Goal: Information Seeking & Learning: Check status

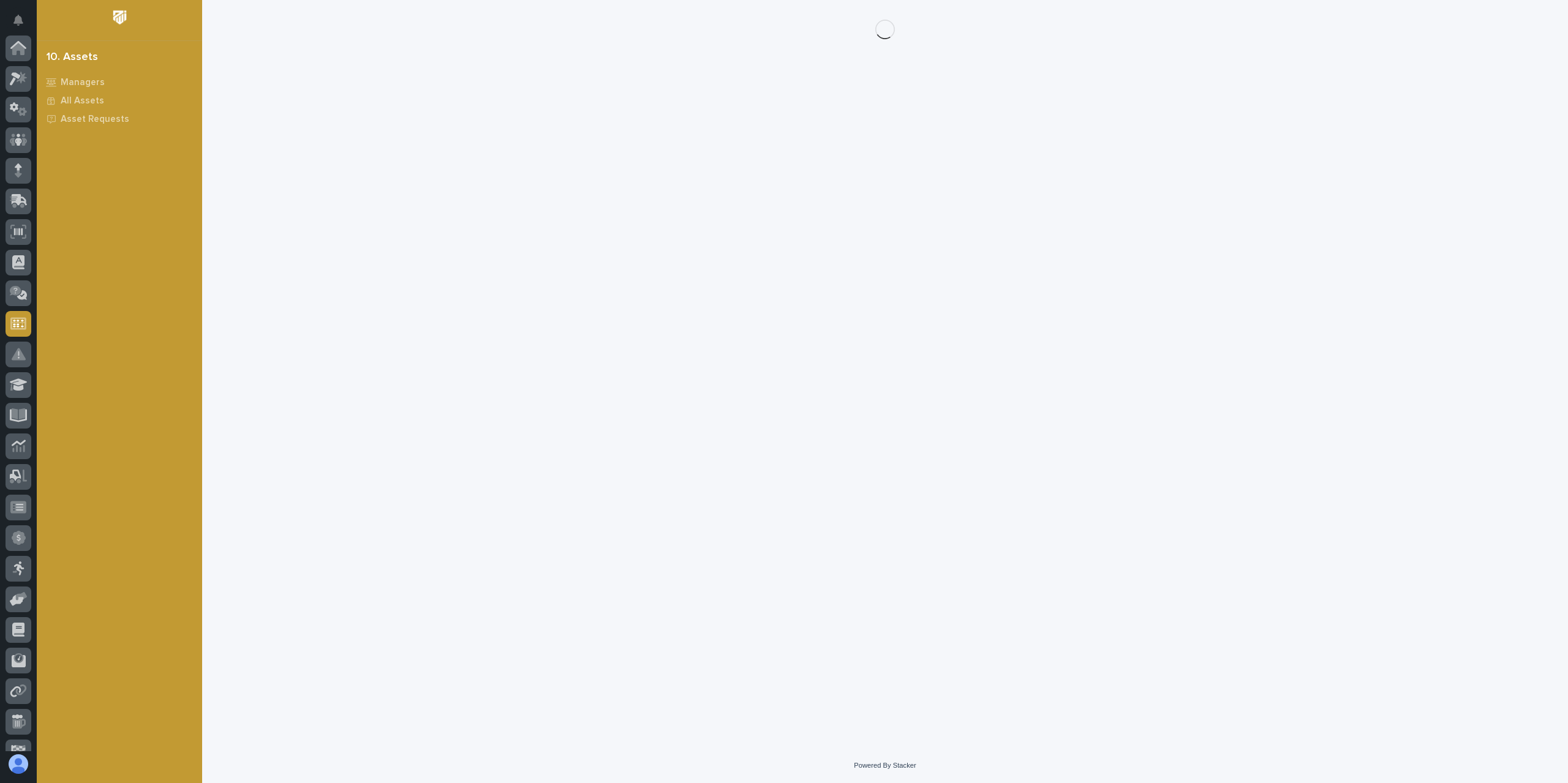
scroll to position [110, 0]
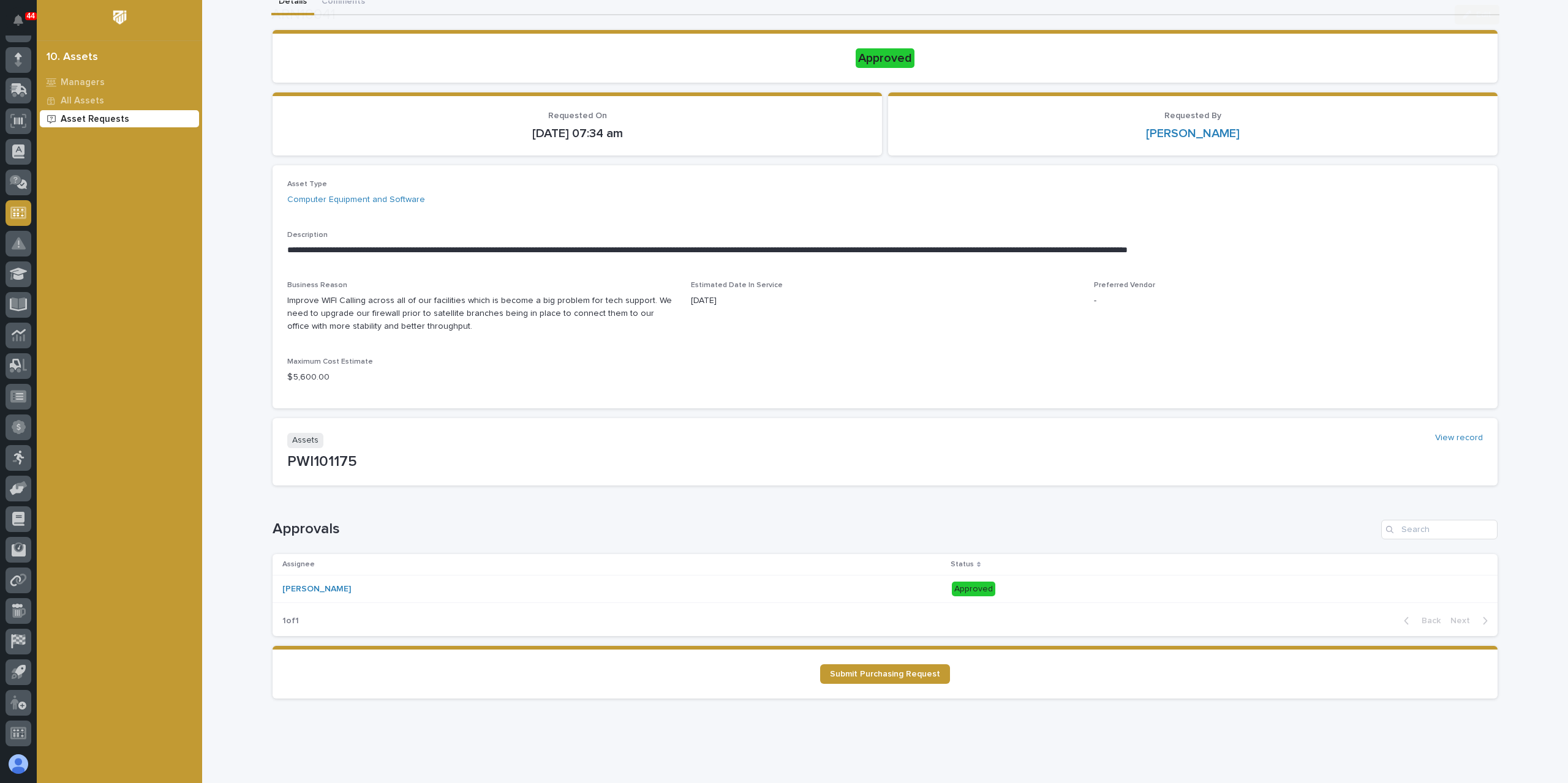
scroll to position [106, 0]
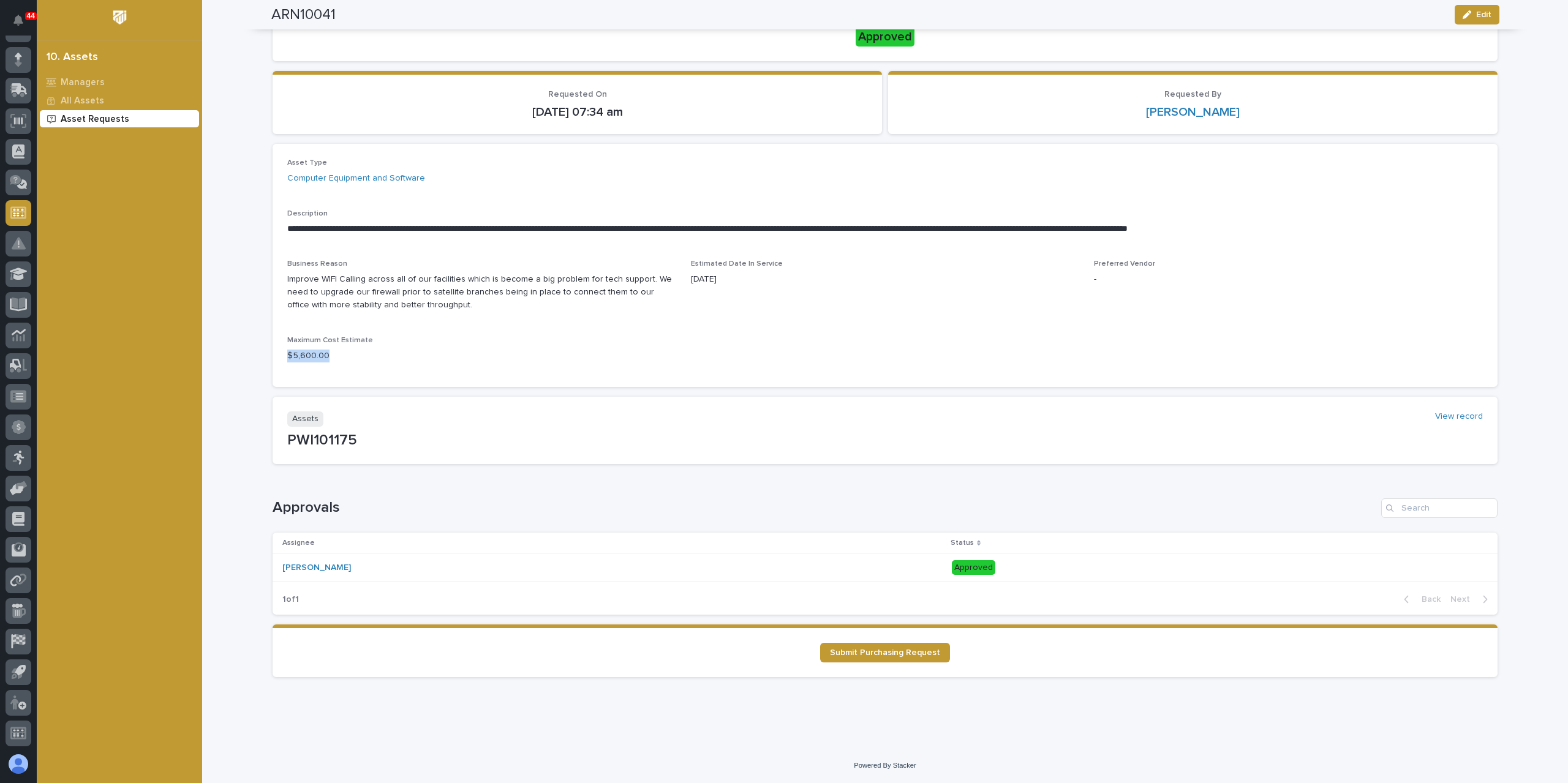
drag, startPoint x: 323, startPoint y: 356, endPoint x: 273, endPoint y: 356, distance: 50.0
click at [273, 356] on div "**********" at bounding box center [884, 265] width 1225 height 243
click at [643, 368] on div "Maximum Cost Estimate $ 5,600.00" at bounding box center [482, 354] width 389 height 36
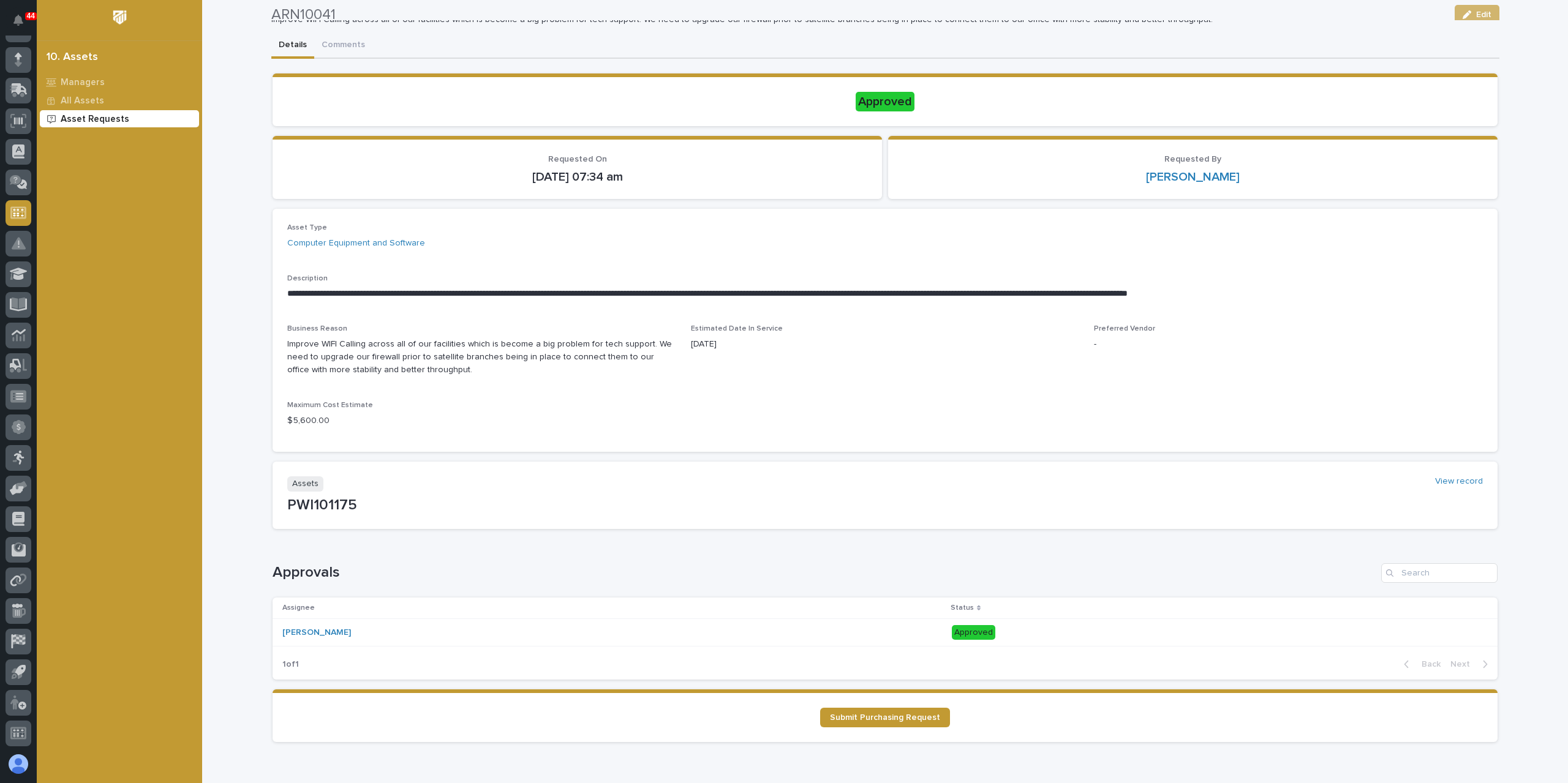
scroll to position [0, 0]
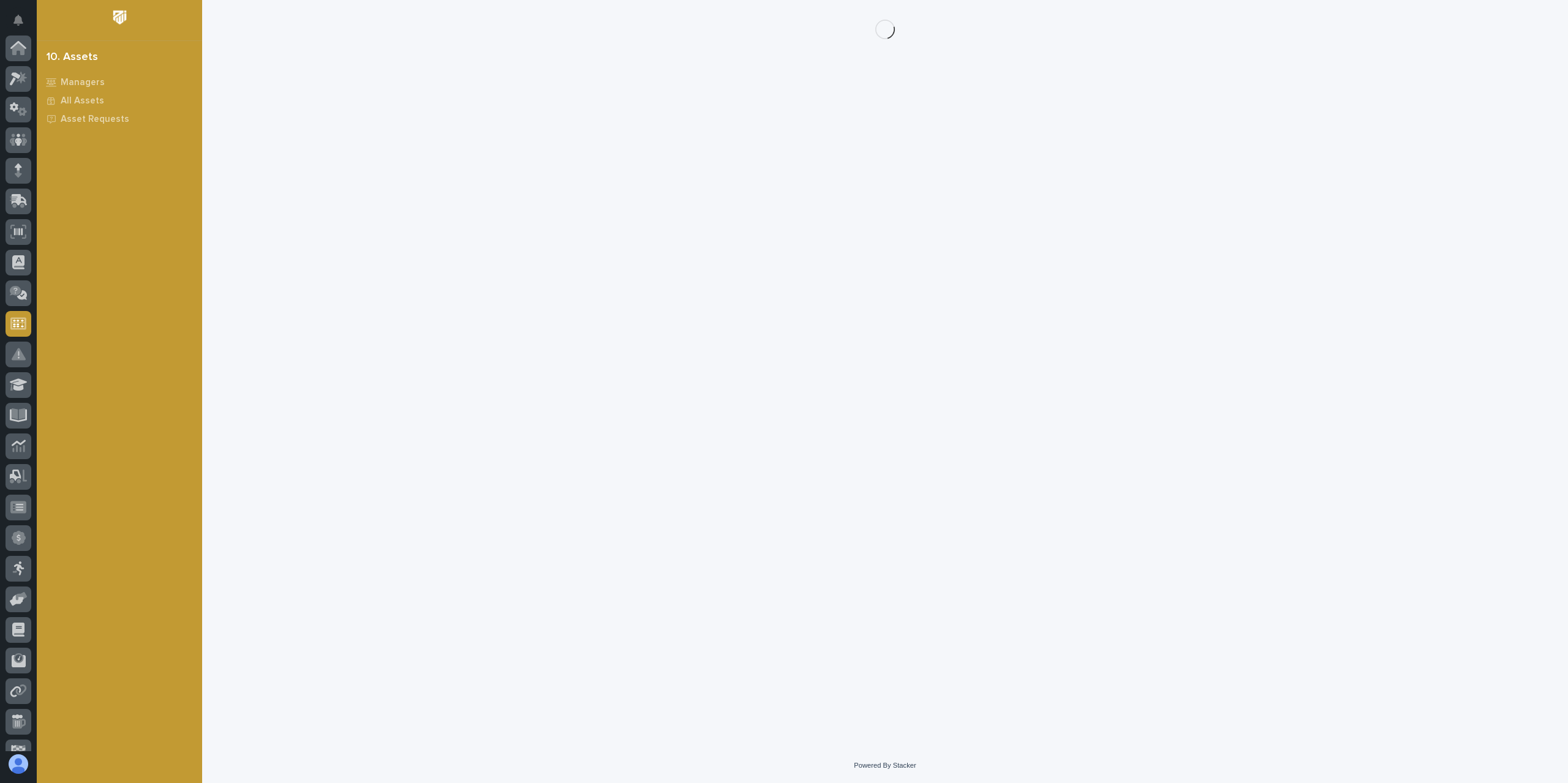
scroll to position [110, 0]
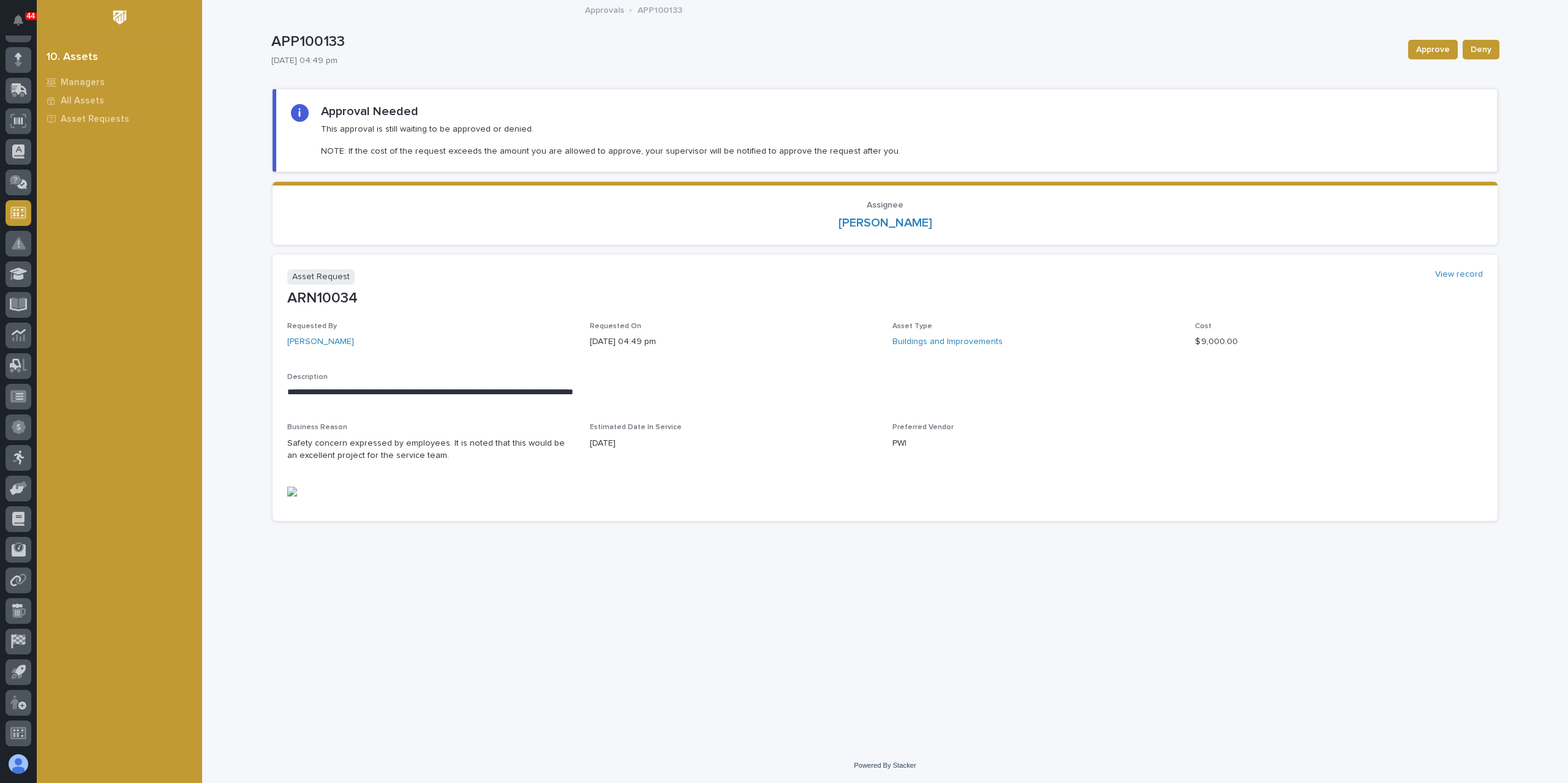
click at [604, 13] on p "Approvals" at bounding box center [604, 10] width 39 height 14
click at [290, 494] on img at bounding box center [292, 492] width 10 height 10
click at [291, 494] on img at bounding box center [292, 492] width 10 height 10
click at [594, 13] on p "Approvals" at bounding box center [604, 10] width 39 height 14
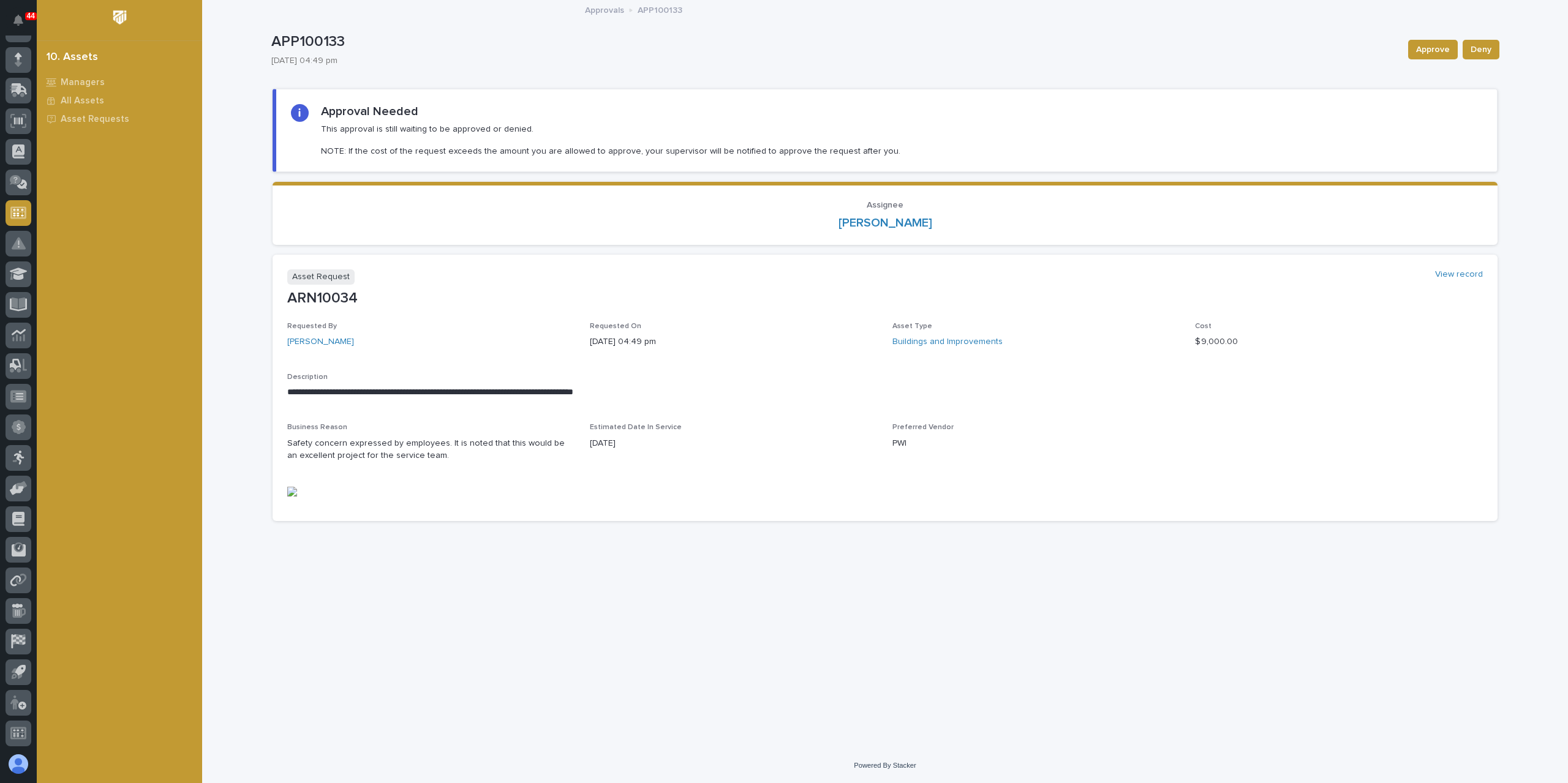
click at [80, 57] on div "10. Assets" at bounding box center [72, 58] width 51 height 14
click at [78, 103] on p "All Assets" at bounding box center [83, 101] width 44 height 11
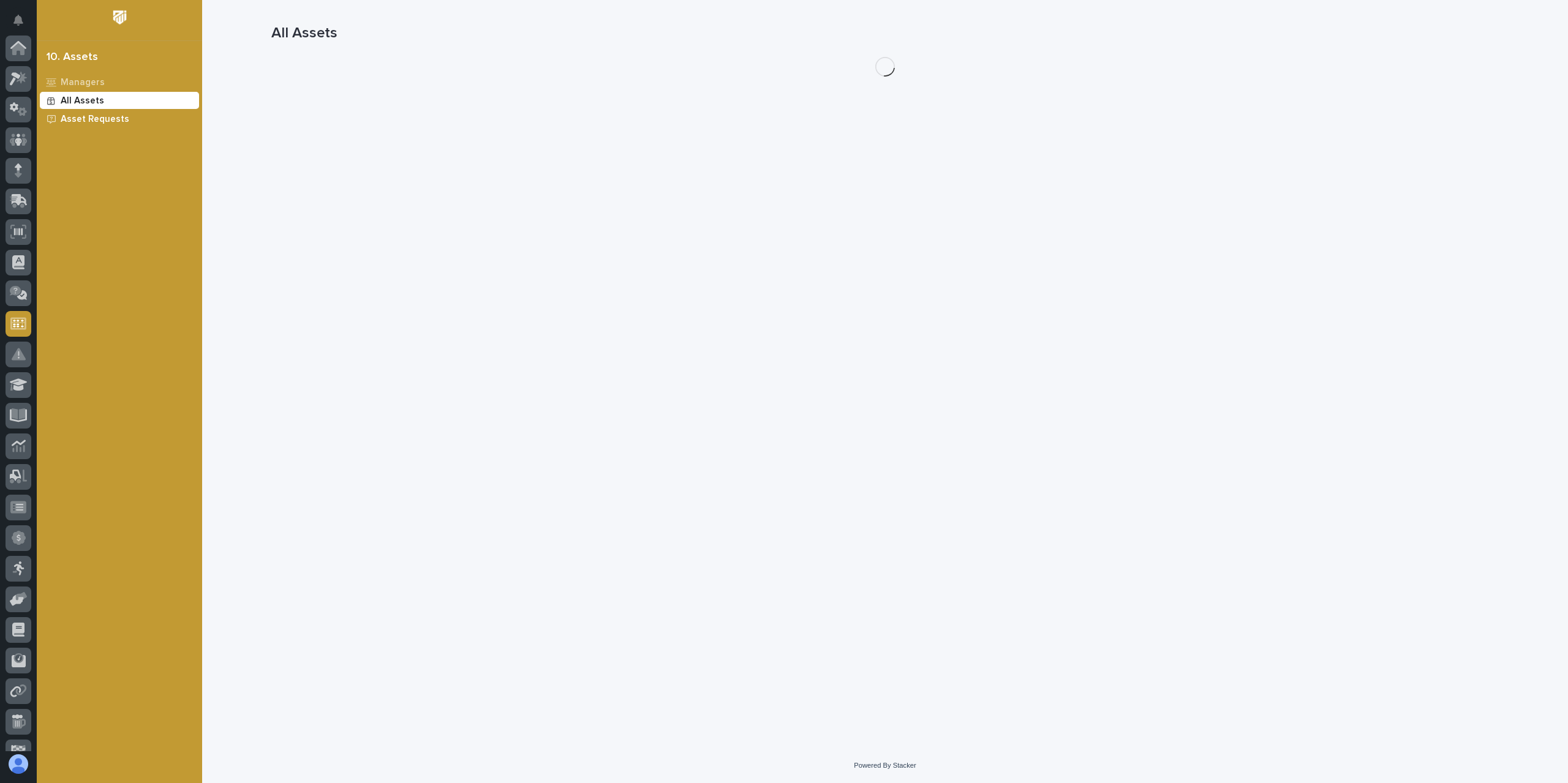
scroll to position [110, 0]
click at [78, 123] on p "Asset Requests" at bounding box center [95, 119] width 69 height 11
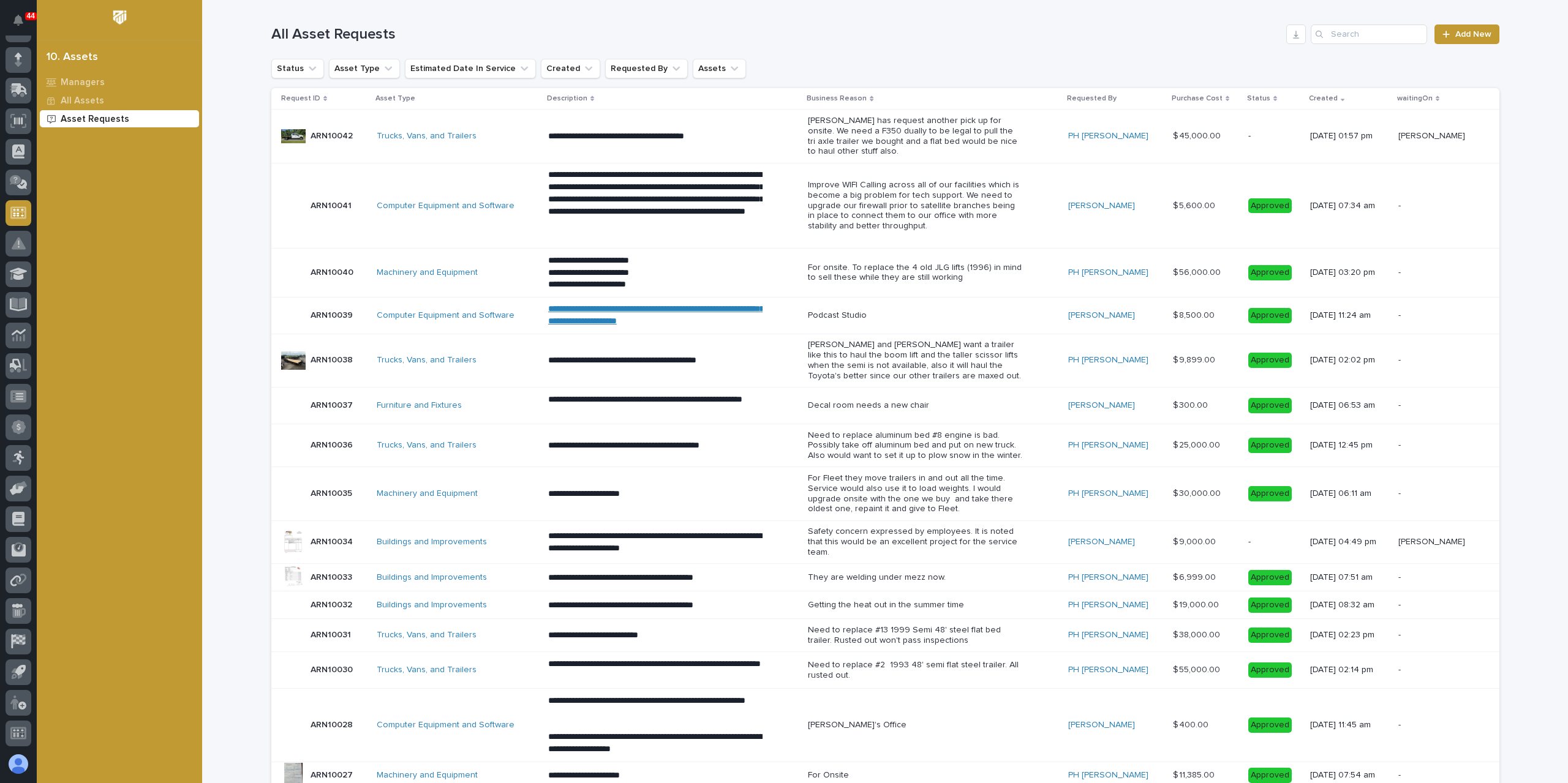
click at [284, 134] on div at bounding box center [293, 136] width 25 height 25
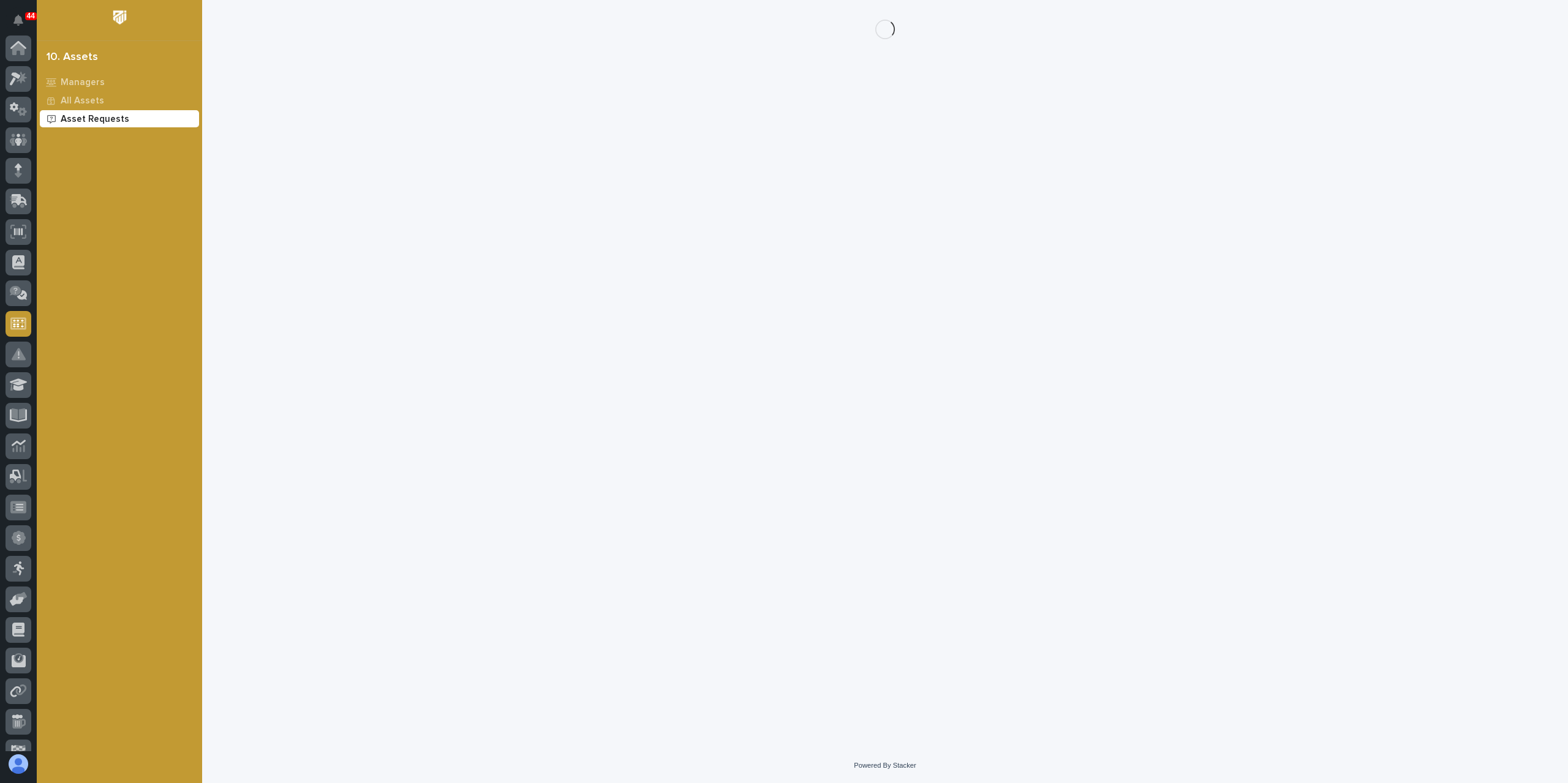
scroll to position [110, 0]
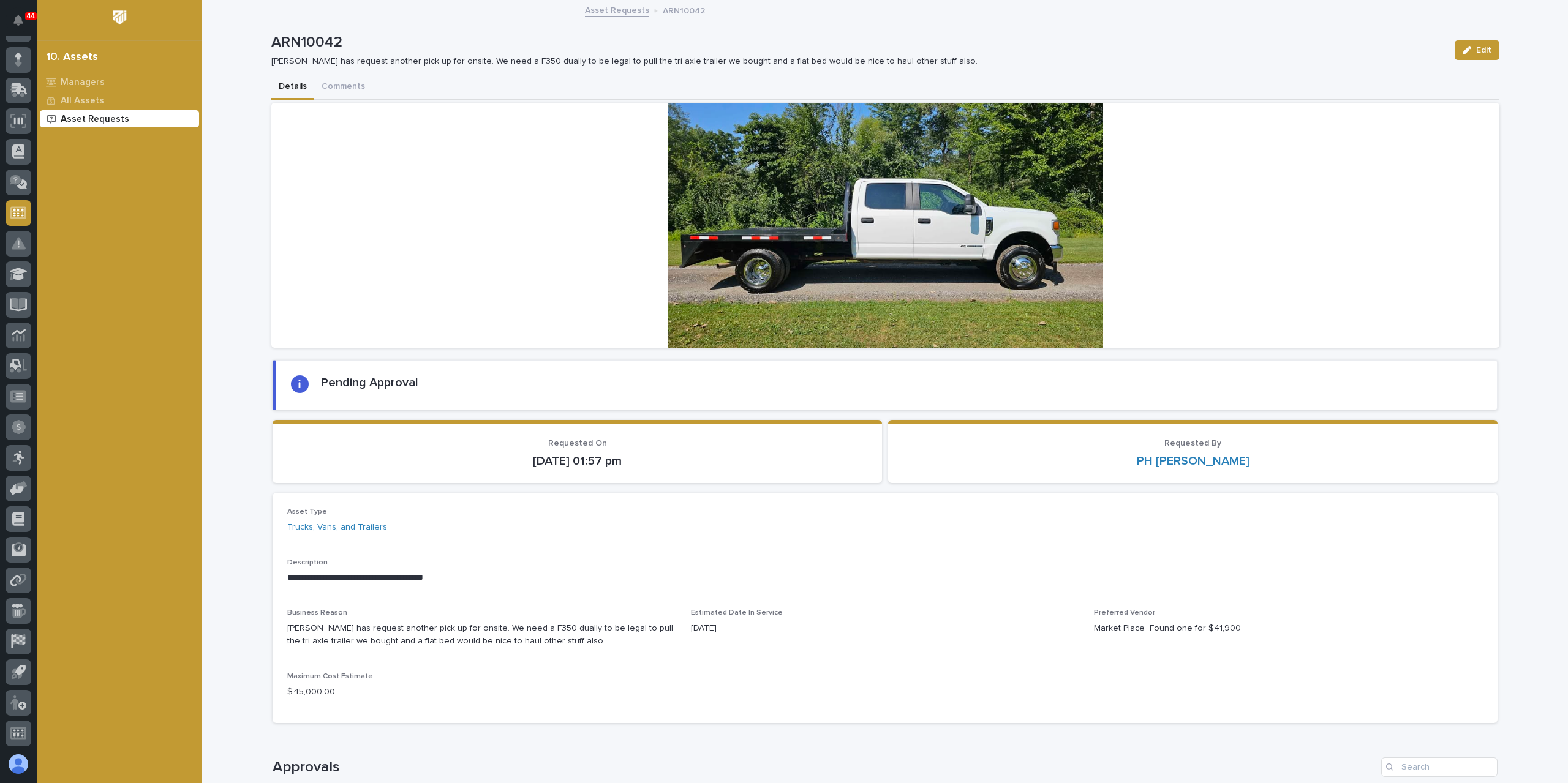
click at [89, 117] on p "Asset Requests" at bounding box center [95, 119] width 69 height 11
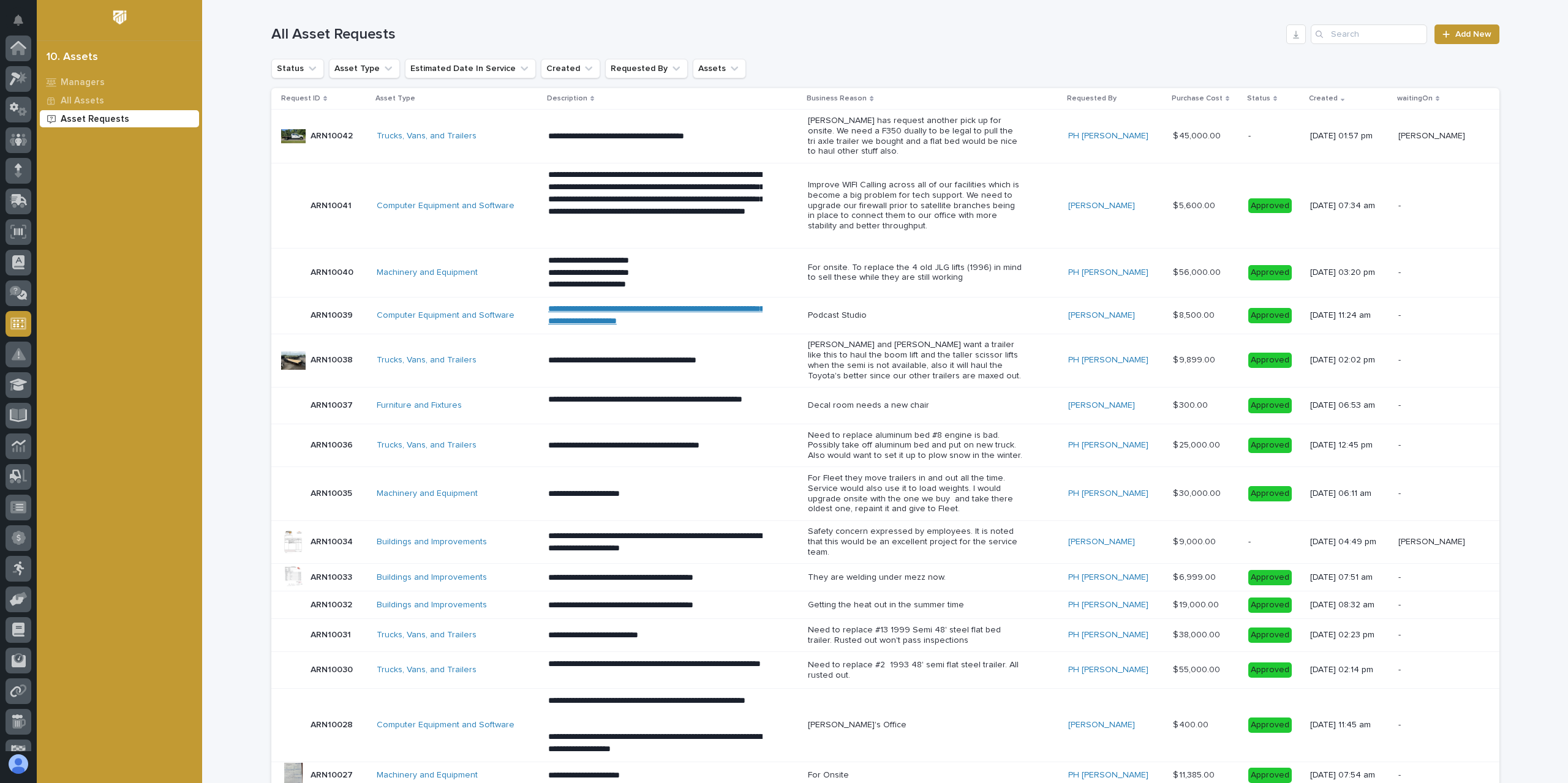
scroll to position [110, 0]
click at [289, 540] on div at bounding box center [293, 542] width 25 height 25
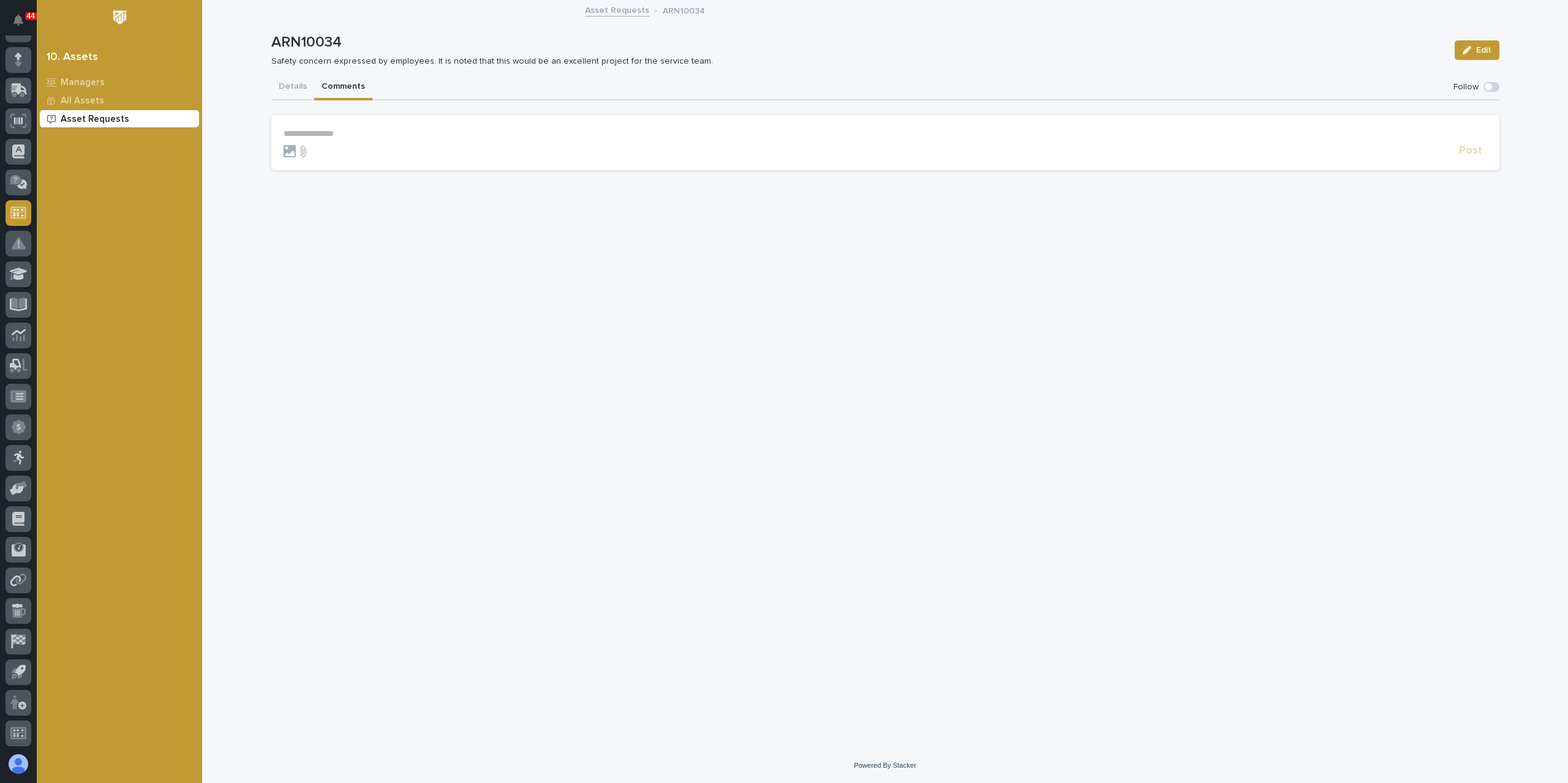
click at [332, 83] on button "Comments" at bounding box center [343, 88] width 58 height 26
click at [291, 83] on button "Details" at bounding box center [293, 88] width 43 height 26
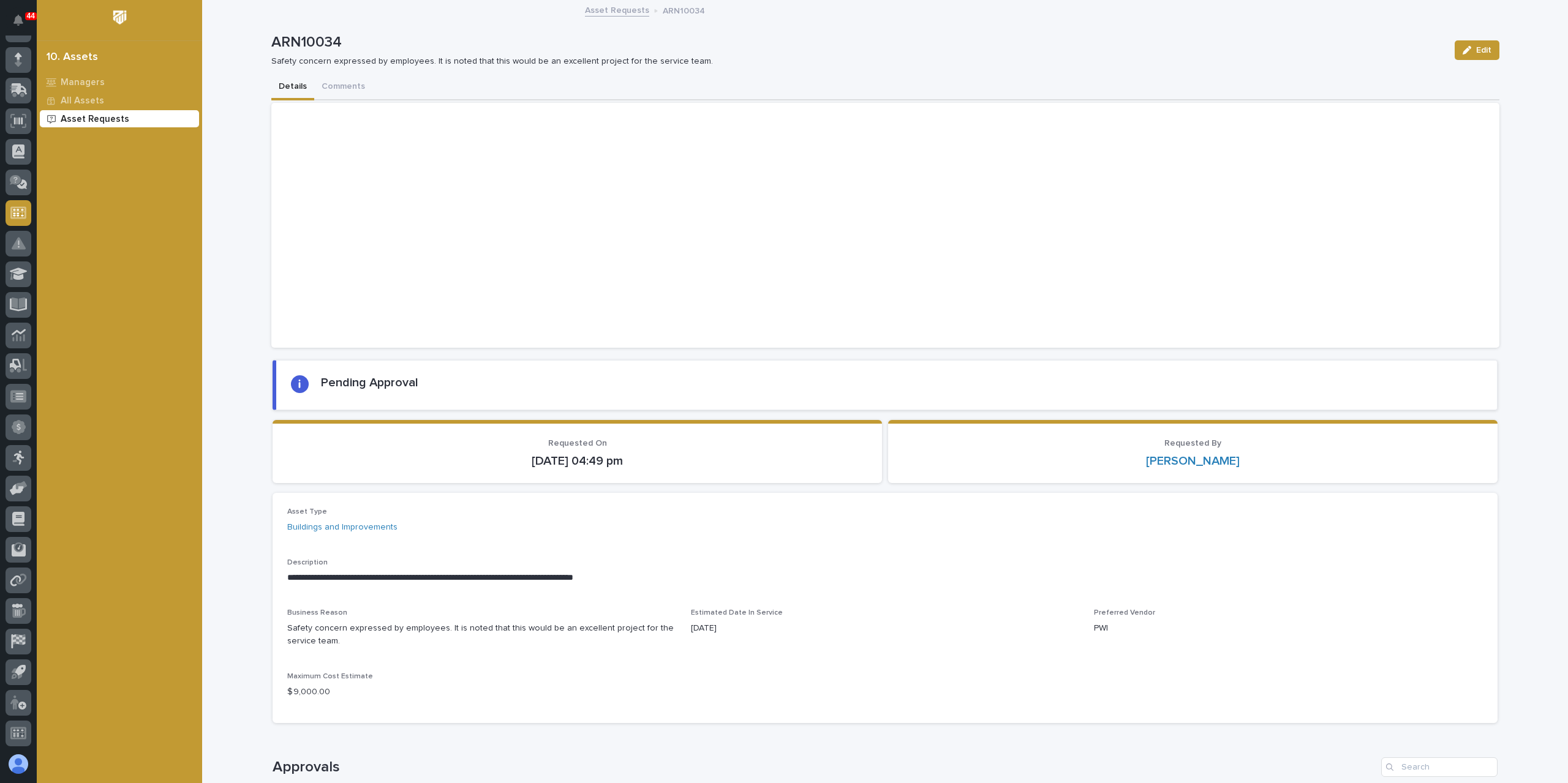
click at [85, 120] on p "Asset Requests" at bounding box center [95, 119] width 69 height 11
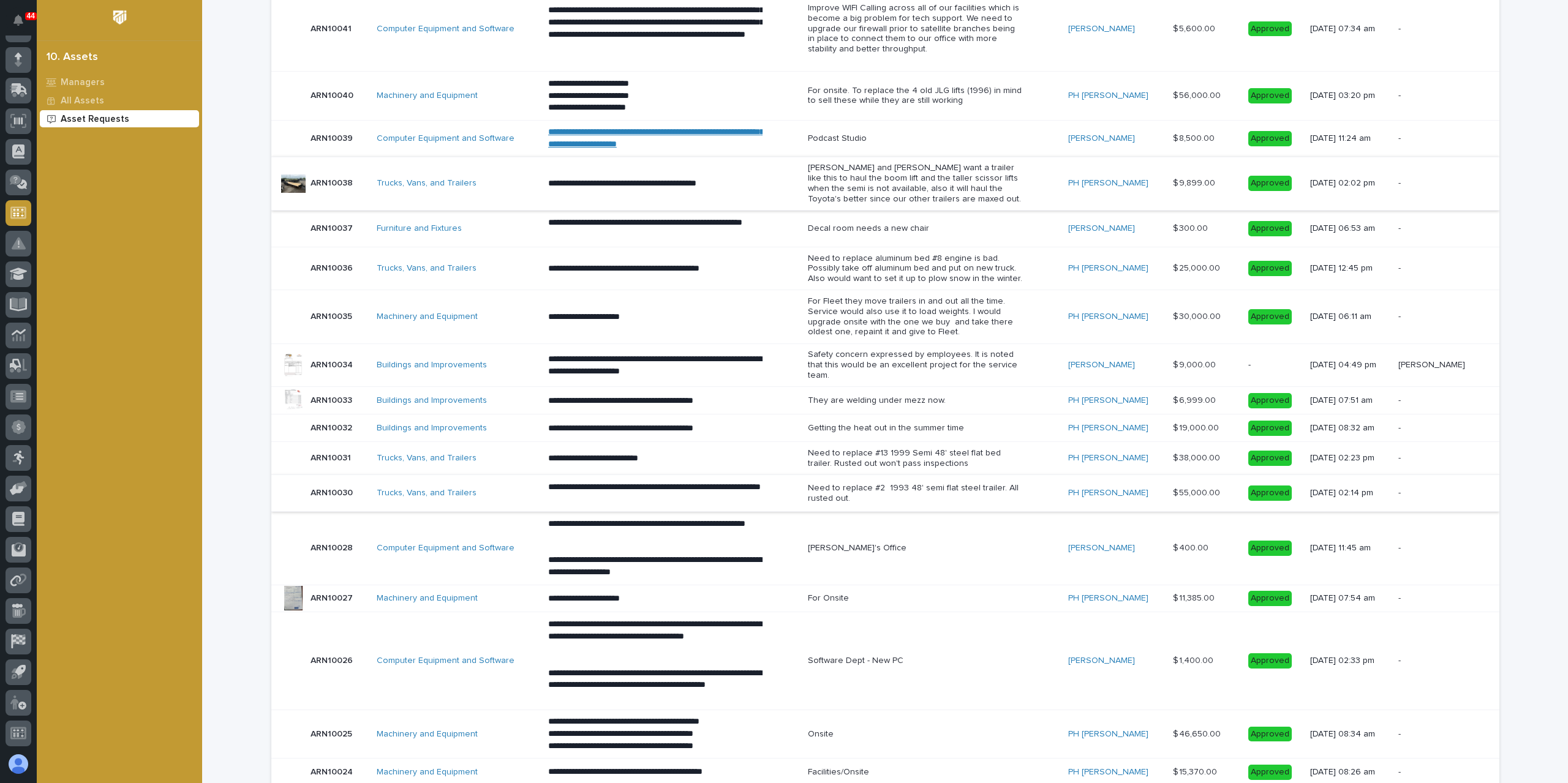
scroll to position [183, 0]
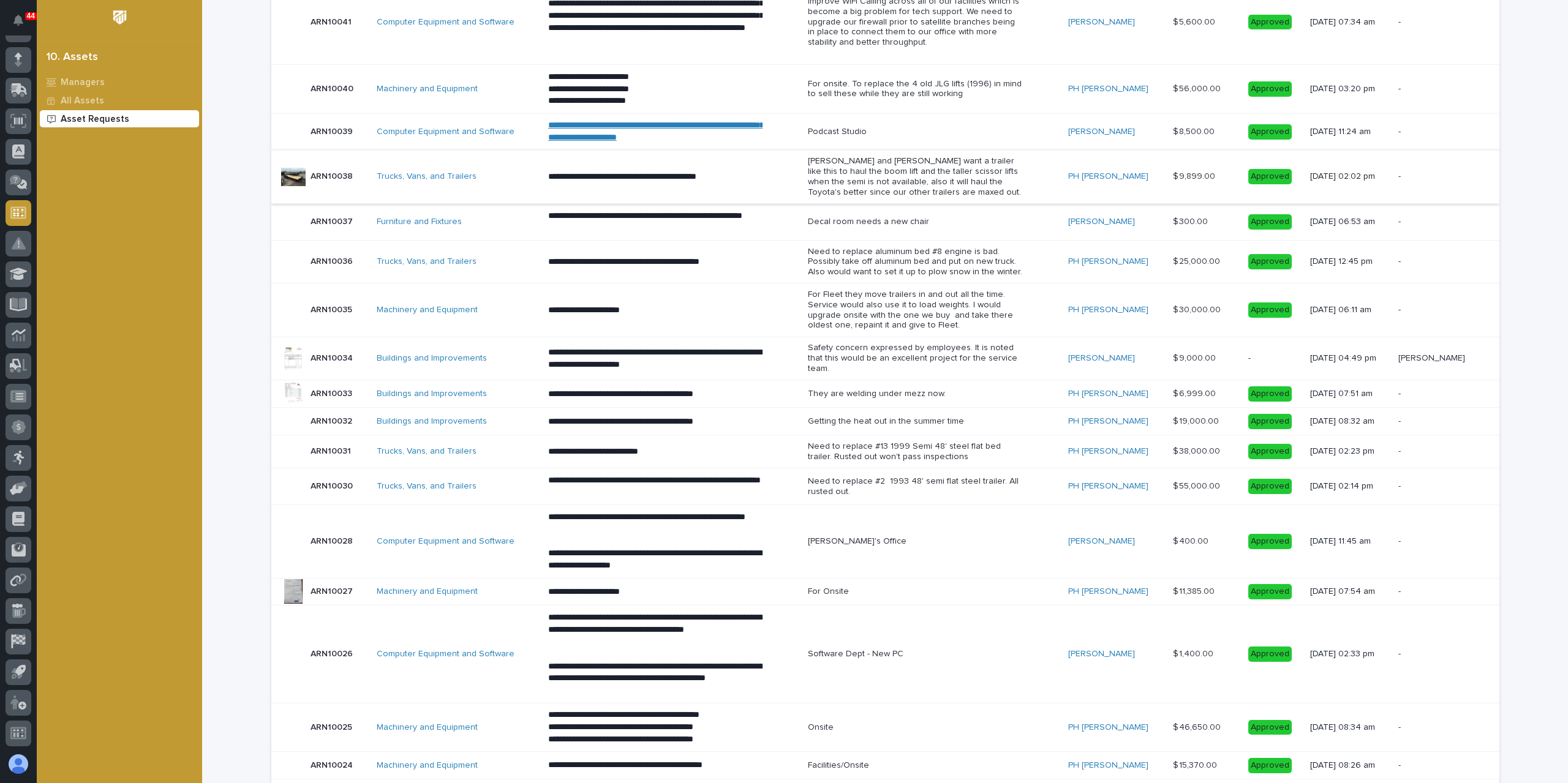
click at [288, 354] on div at bounding box center [293, 359] width 25 height 25
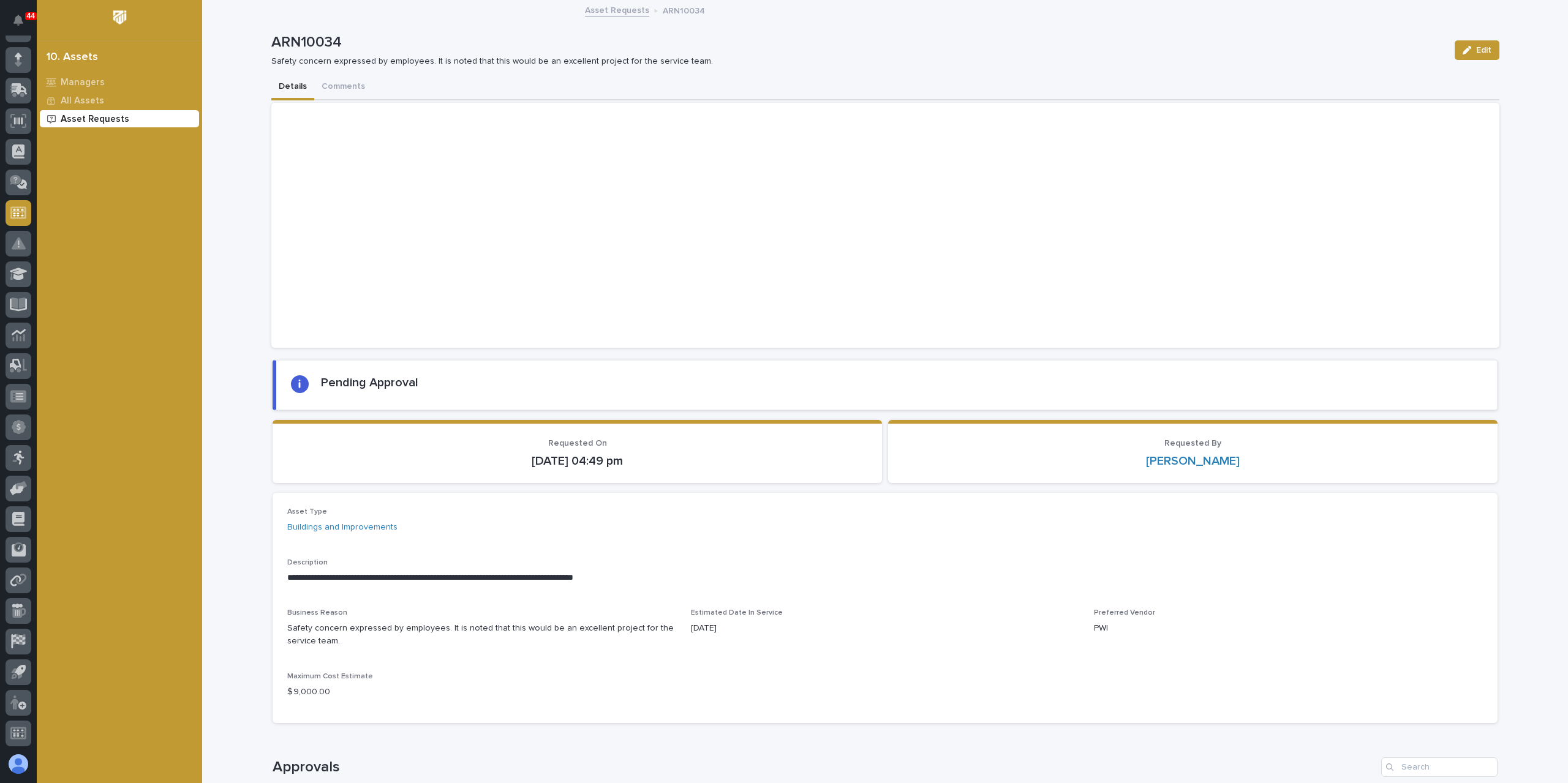
click at [90, 118] on p "Asset Requests" at bounding box center [95, 119] width 69 height 11
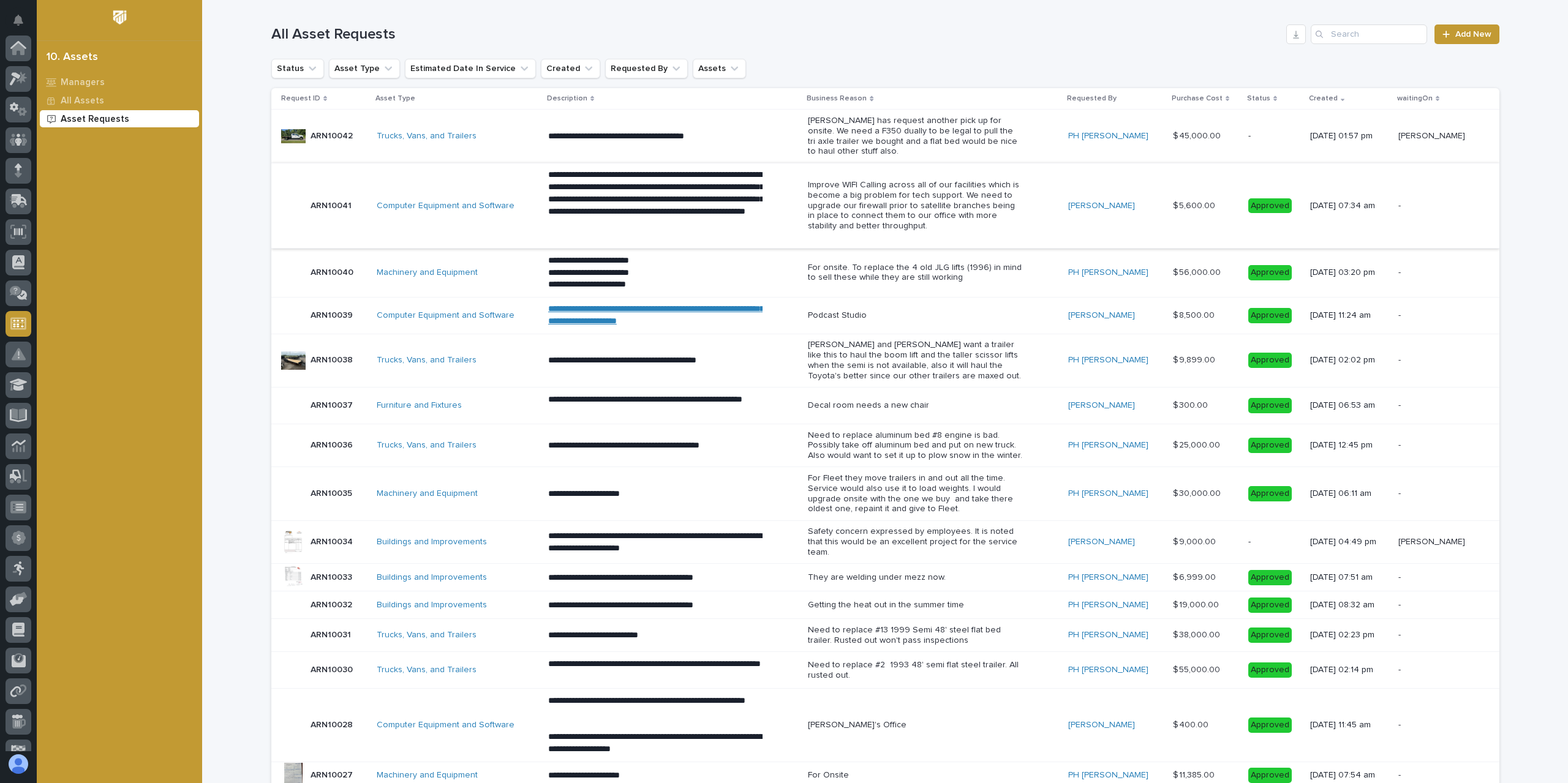
scroll to position [110, 0]
click at [323, 538] on p "ARN10034" at bounding box center [333, 541] width 45 height 13
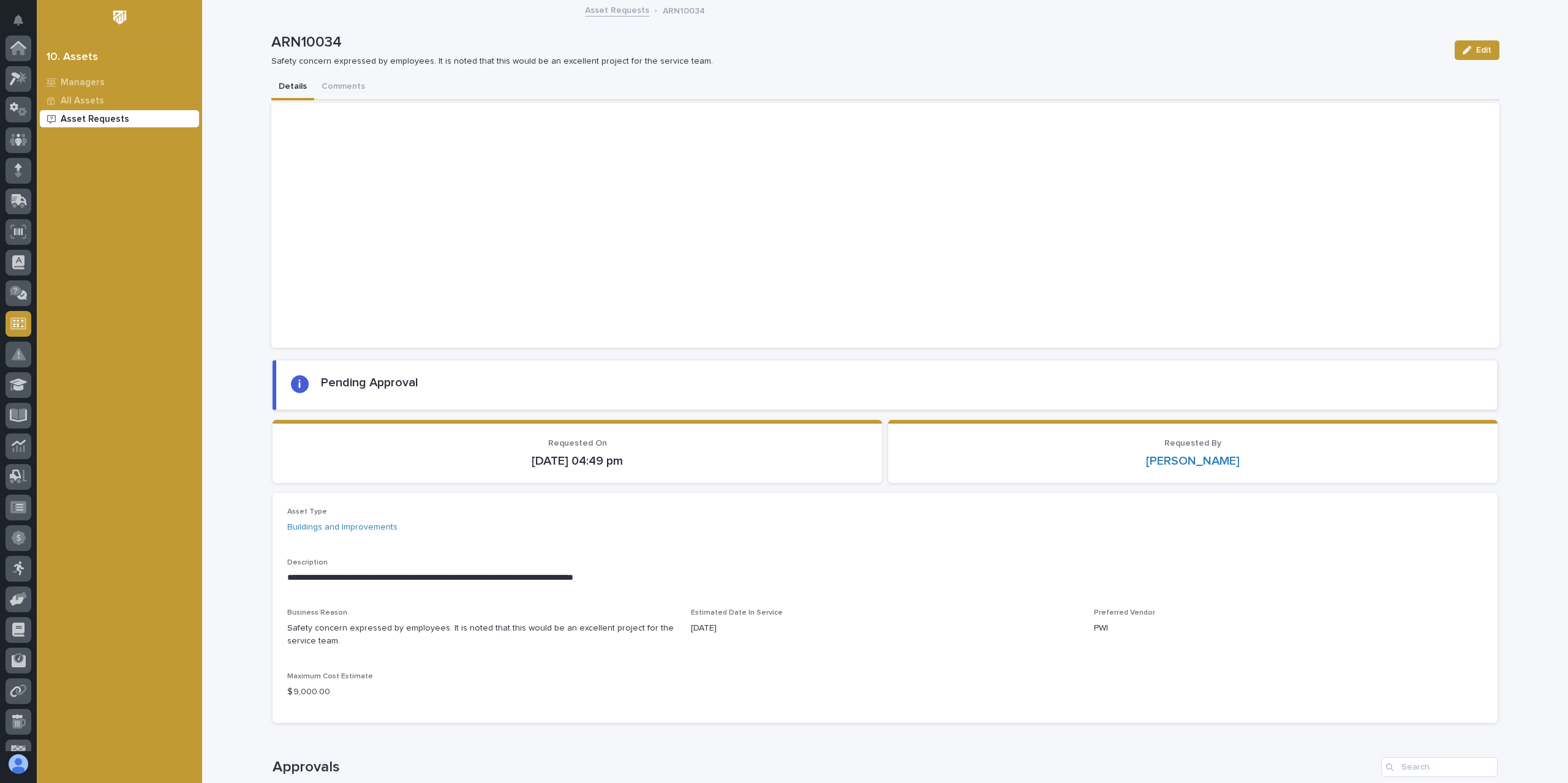
scroll to position [110, 0]
click at [674, 186] on div at bounding box center [886, 225] width 1228 height 245
click at [422, 258] on div at bounding box center [886, 225] width 1228 height 245
drag, startPoint x: 330, startPoint y: 319, endPoint x: 280, endPoint y: 98, distance: 226.6
click at [309, 273] on div at bounding box center [886, 225] width 1228 height 245
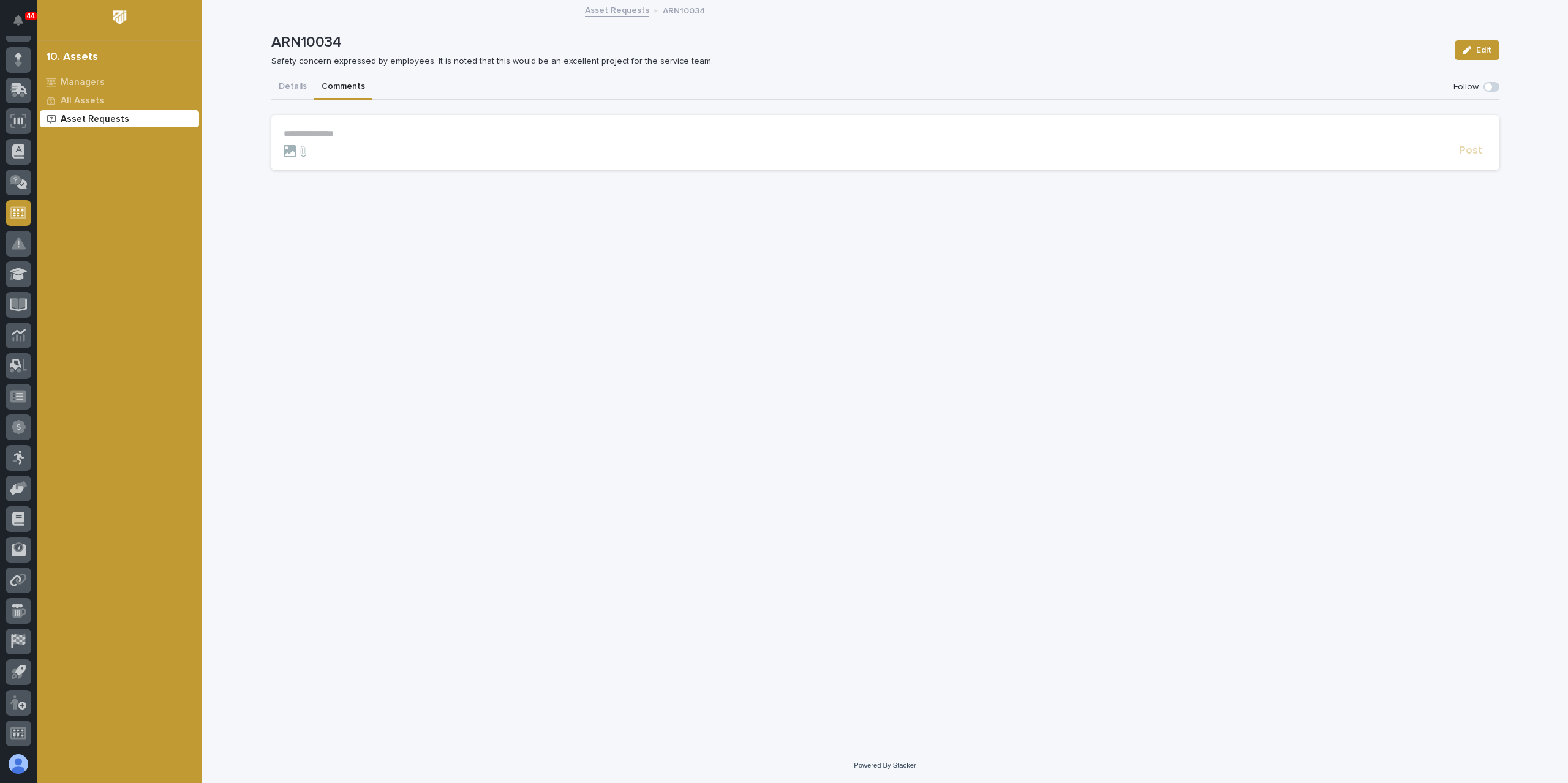
click at [308, 97] on div "Details Comments" at bounding box center [886, 88] width 1228 height 26
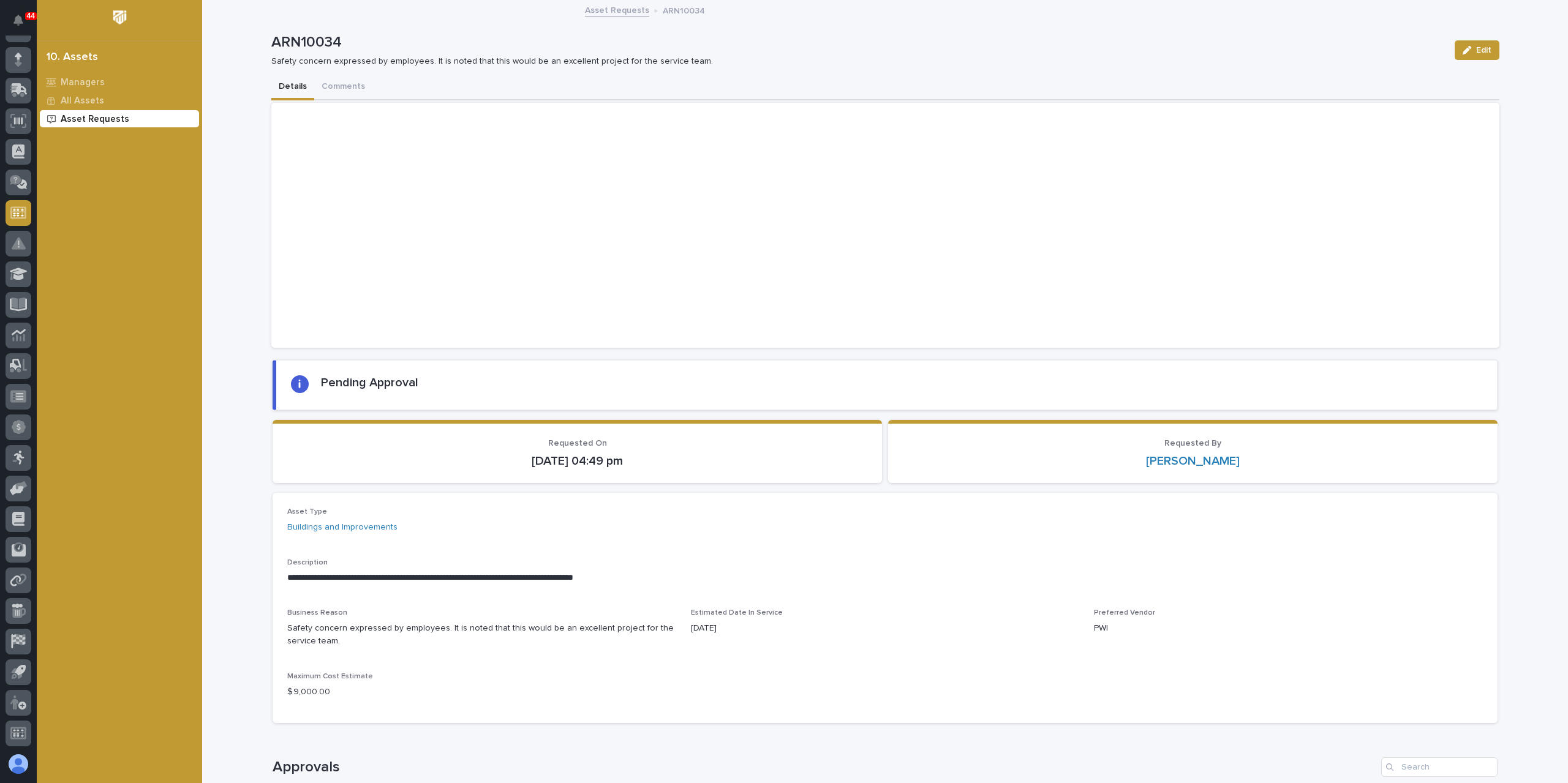
click at [282, 89] on button "Details" at bounding box center [293, 88] width 43 height 26
click at [315, 198] on div at bounding box center [886, 225] width 1228 height 245
click at [973, 281] on div at bounding box center [886, 225] width 1228 height 245
click at [1351, 249] on div at bounding box center [886, 225] width 1228 height 245
click at [1077, 187] on div at bounding box center [886, 225] width 1228 height 245
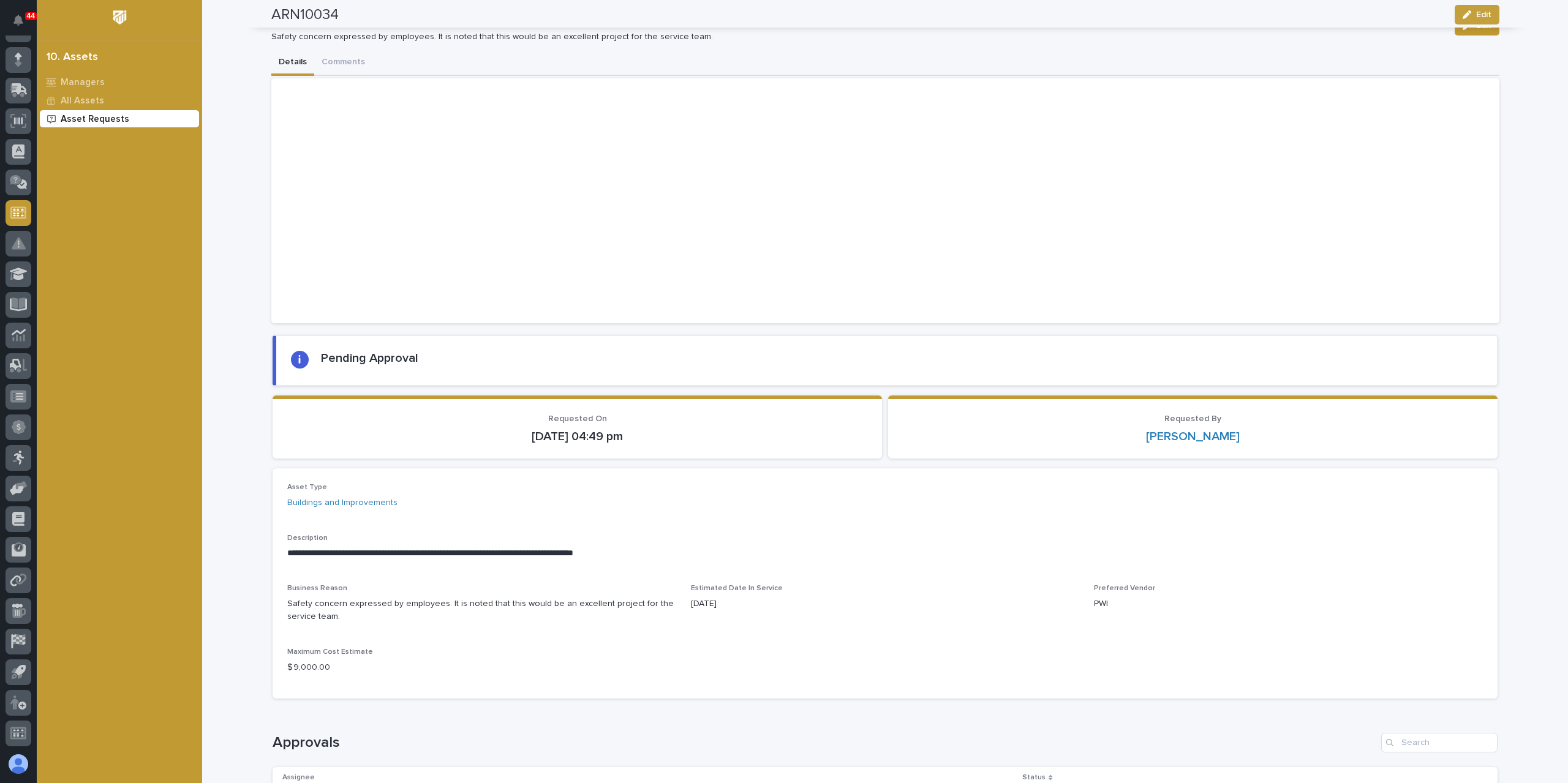
scroll to position [9, 0]
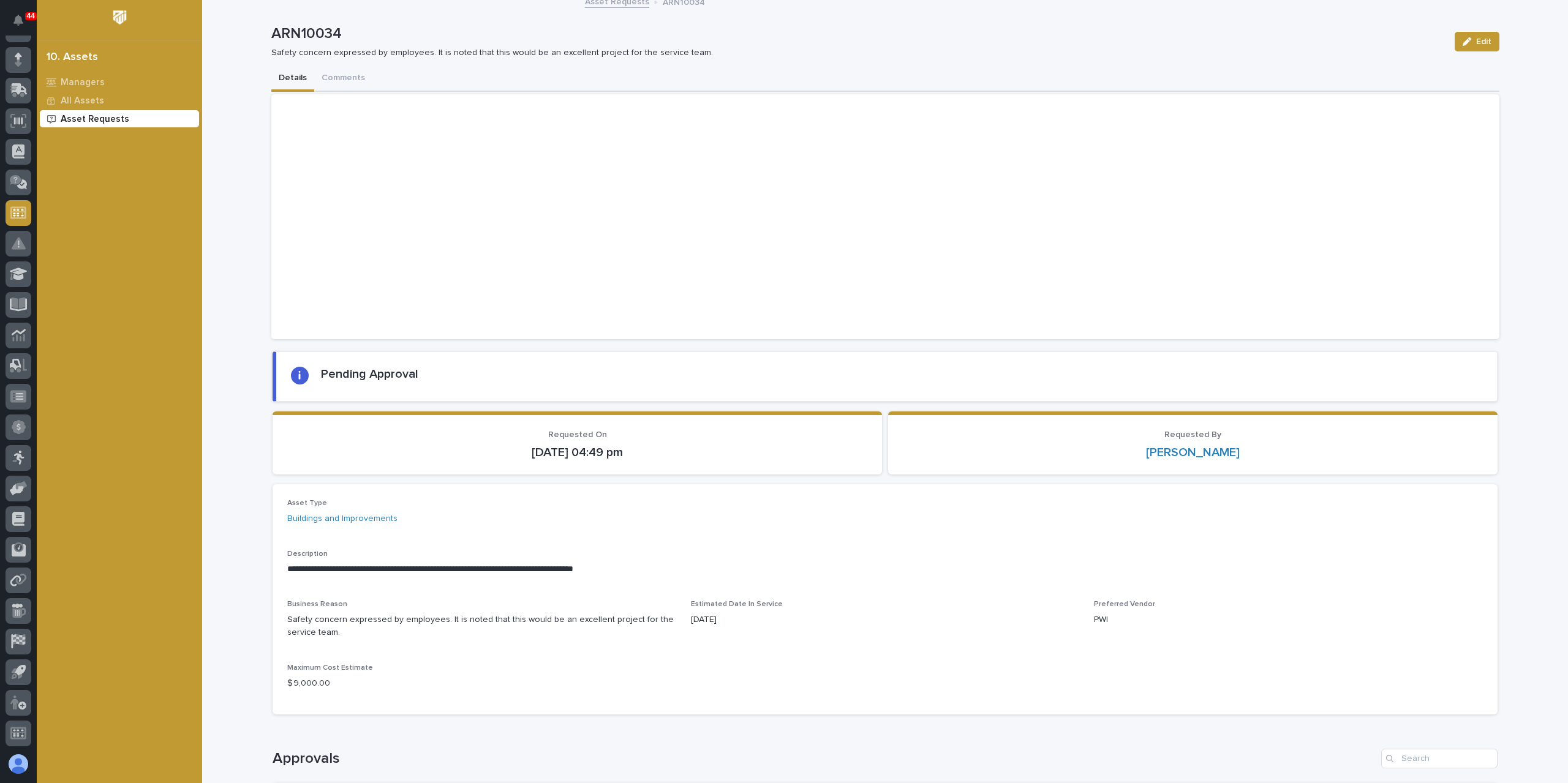
click at [108, 118] on p "Asset Requests" at bounding box center [95, 119] width 69 height 11
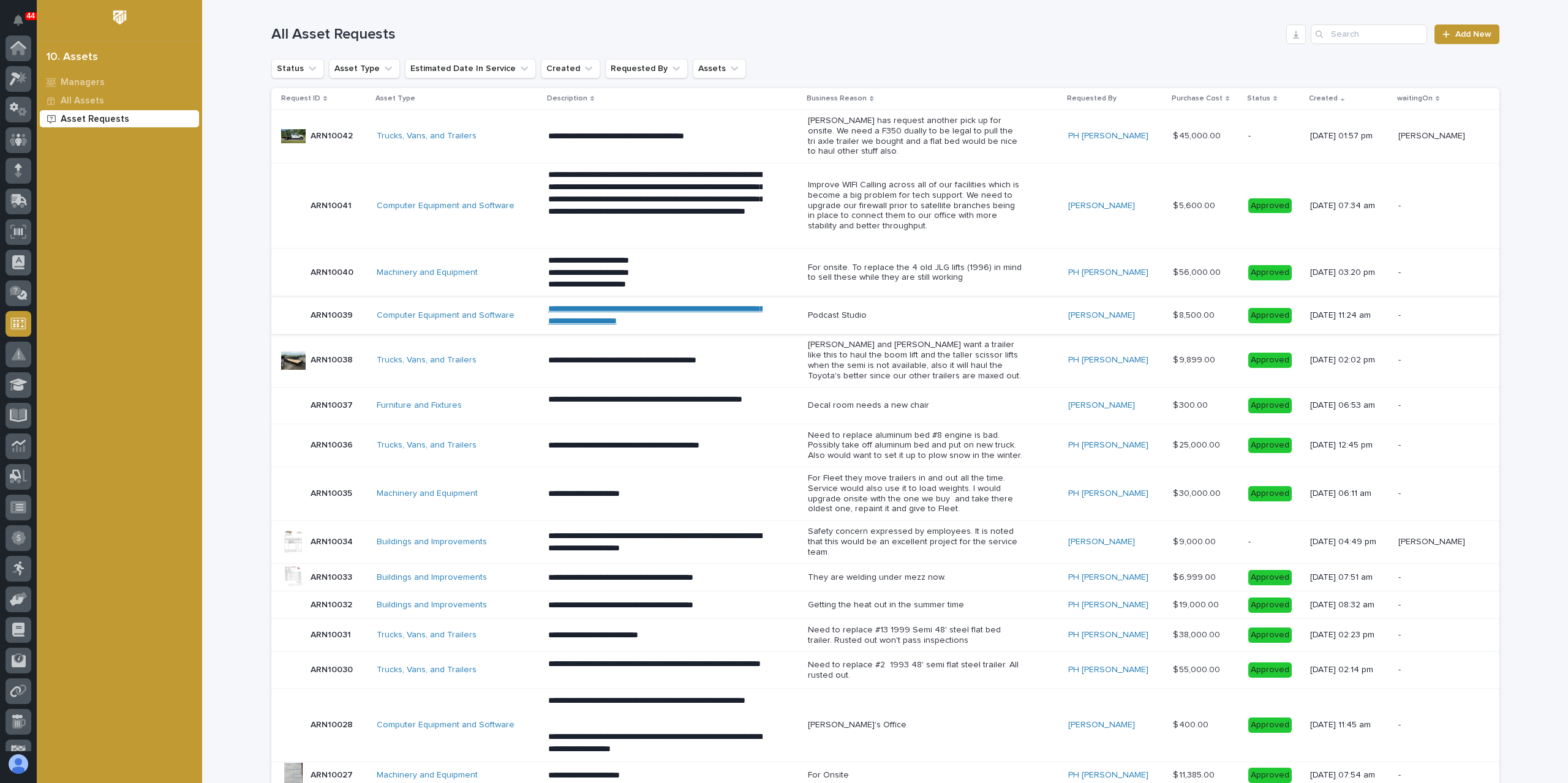
scroll to position [110, 0]
click at [287, 366] on div at bounding box center [293, 361] width 25 height 25
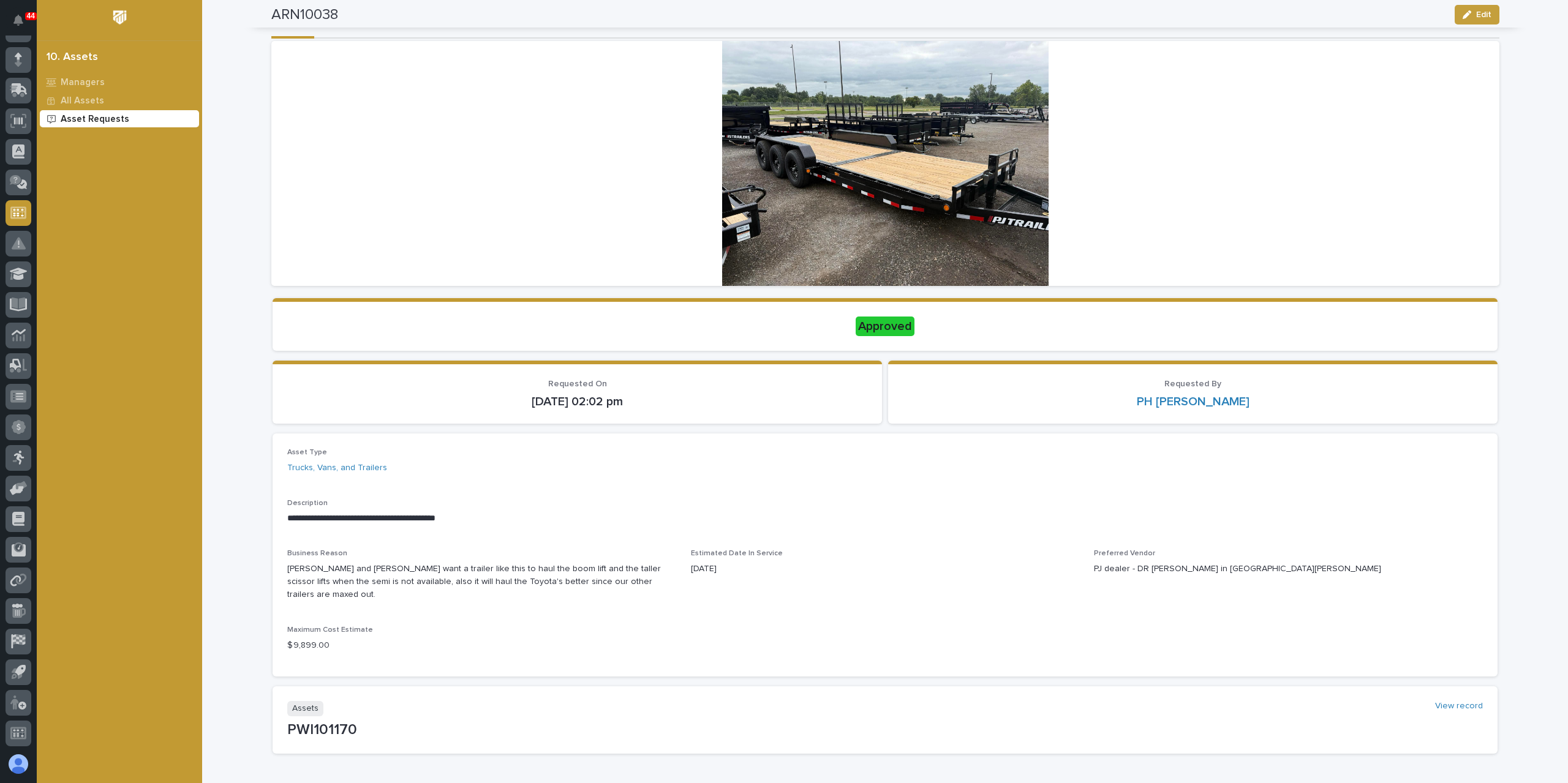
scroll to position [60, 0]
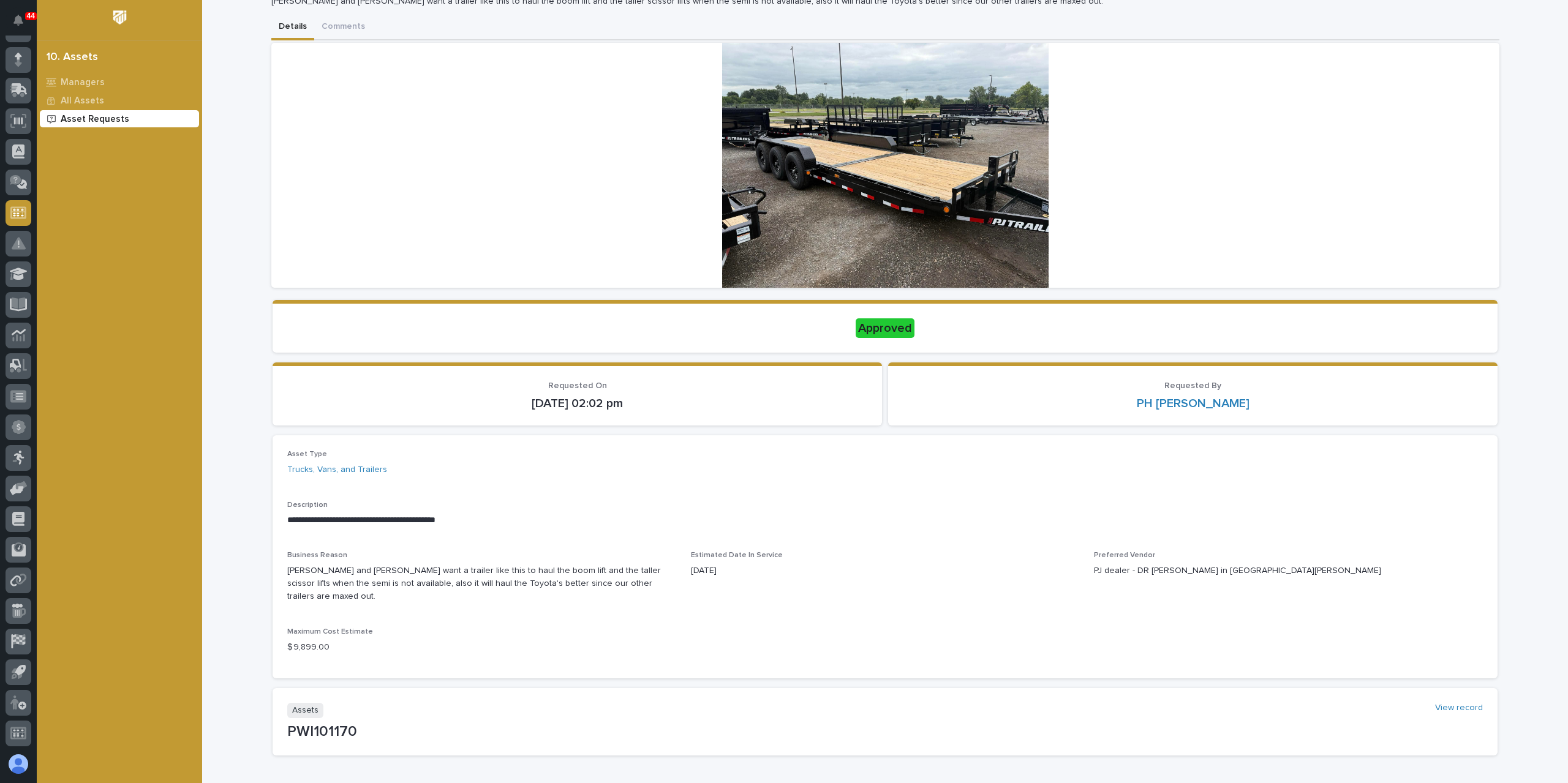
click at [81, 117] on p "Asset Requests" at bounding box center [95, 119] width 69 height 11
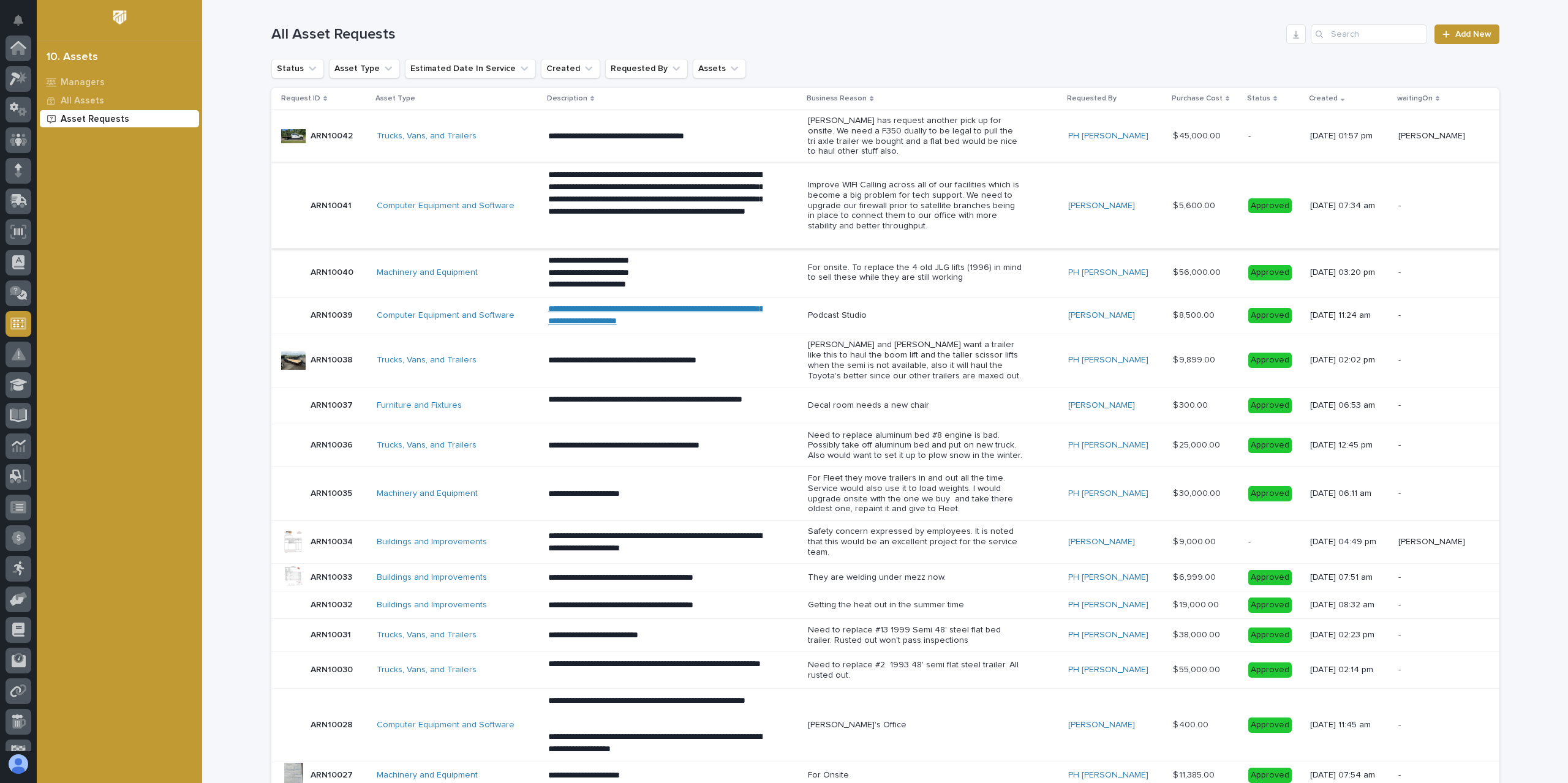
scroll to position [110, 0]
click at [291, 570] on div at bounding box center [293, 577] width 25 height 25
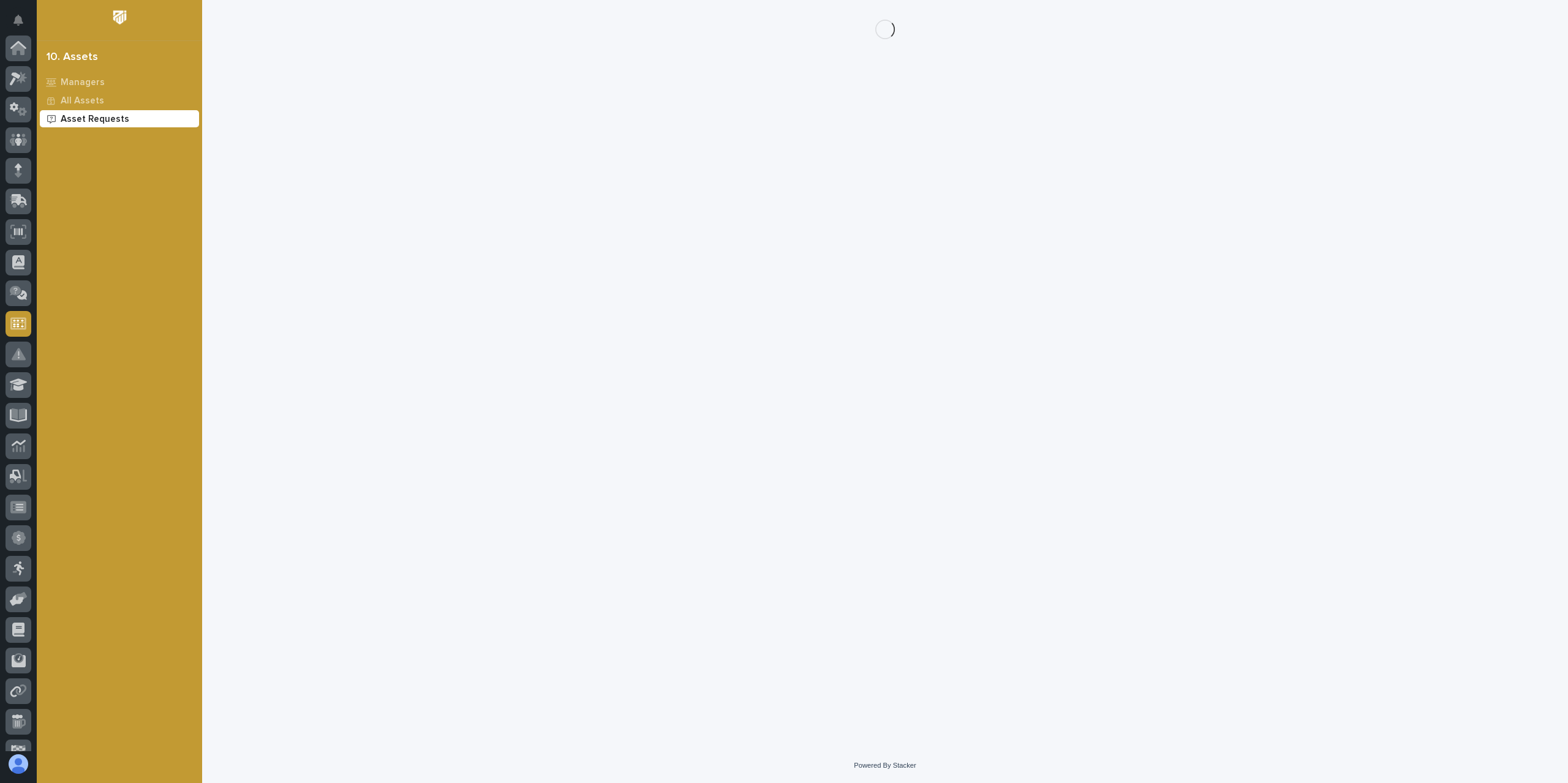
scroll to position [110, 0]
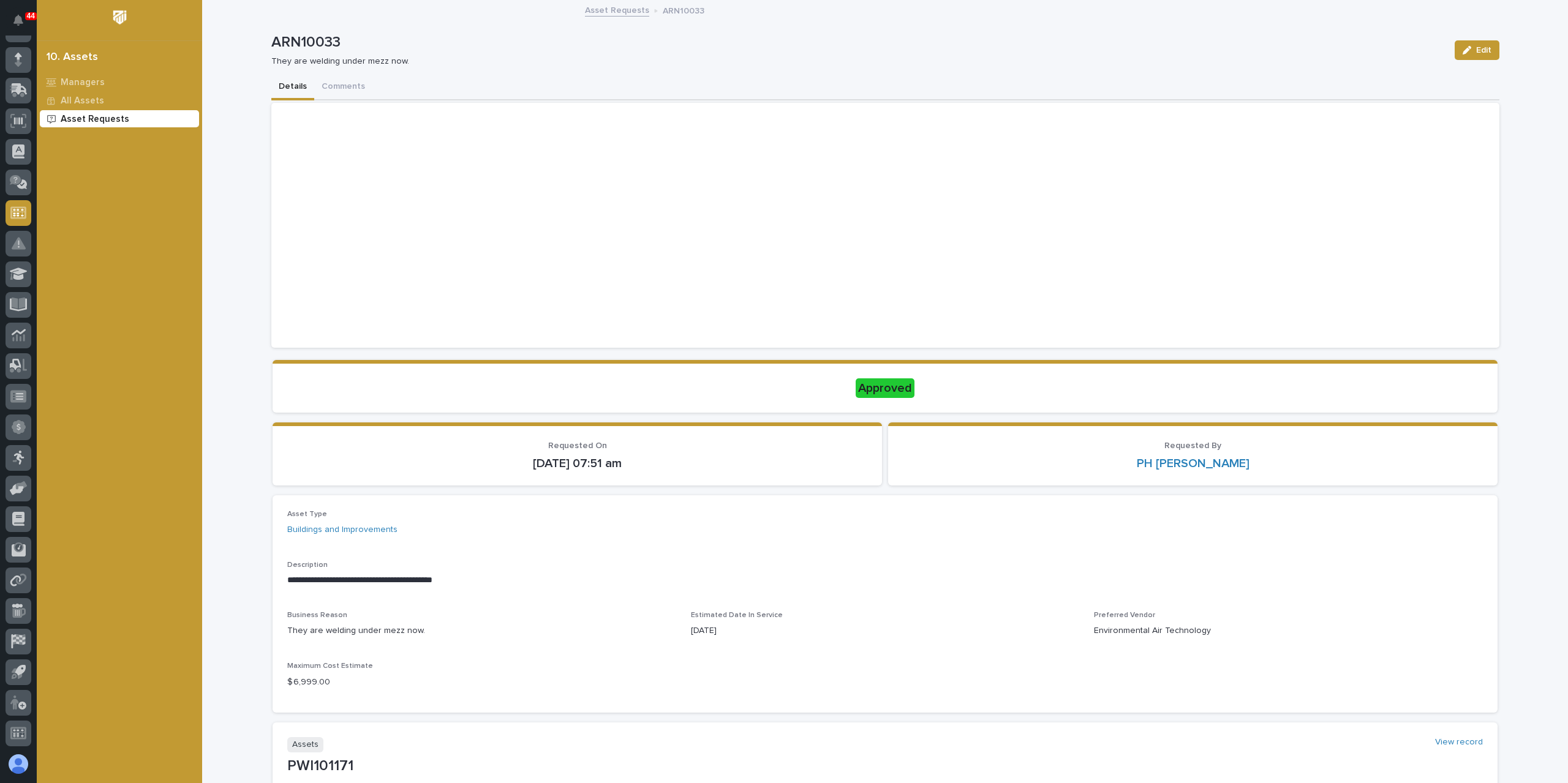
click at [111, 121] on p "Asset Requests" at bounding box center [95, 119] width 69 height 11
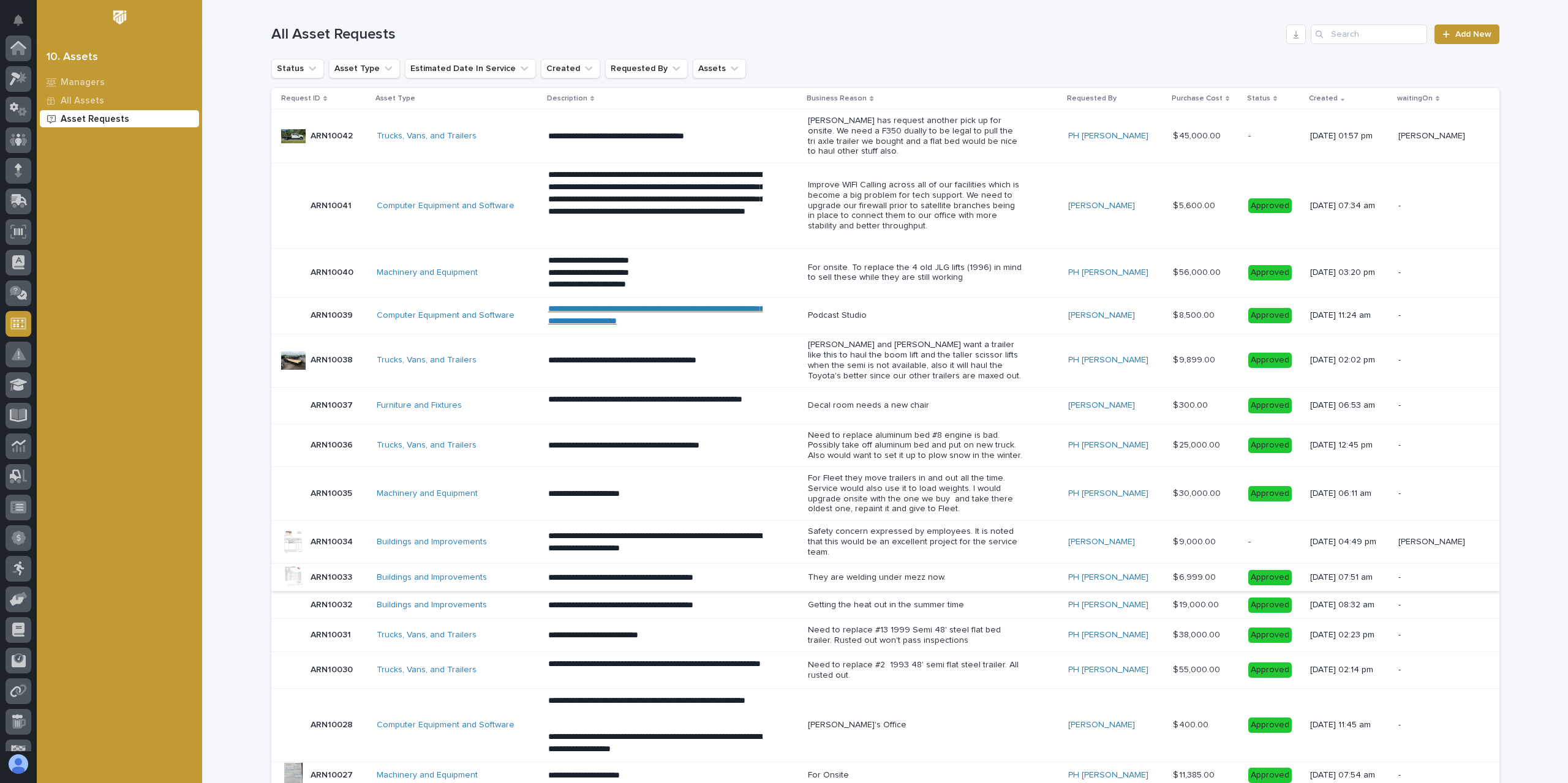
scroll to position [110, 0]
click at [292, 533] on div at bounding box center [293, 542] width 25 height 25
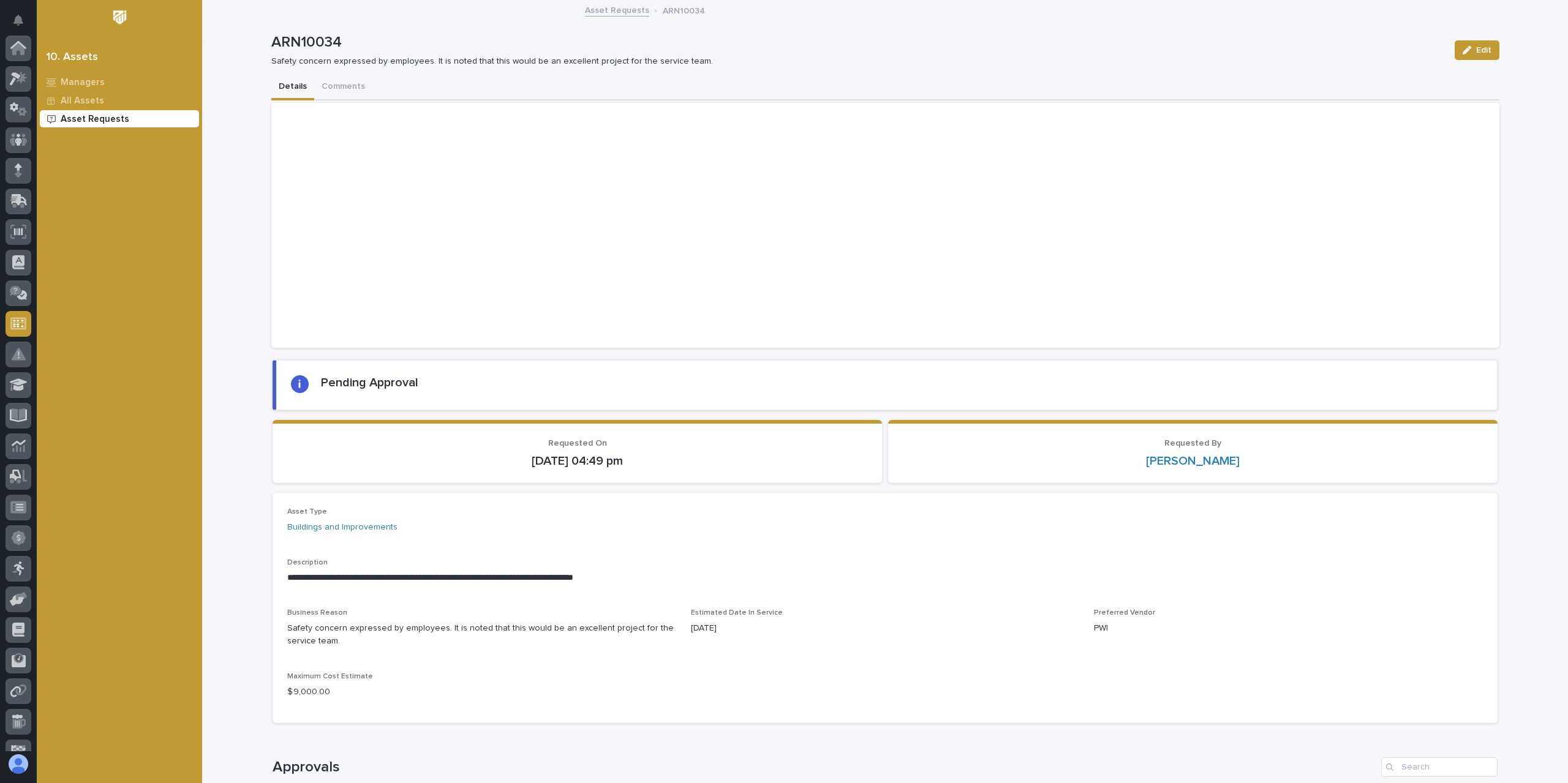
scroll to position [110, 0]
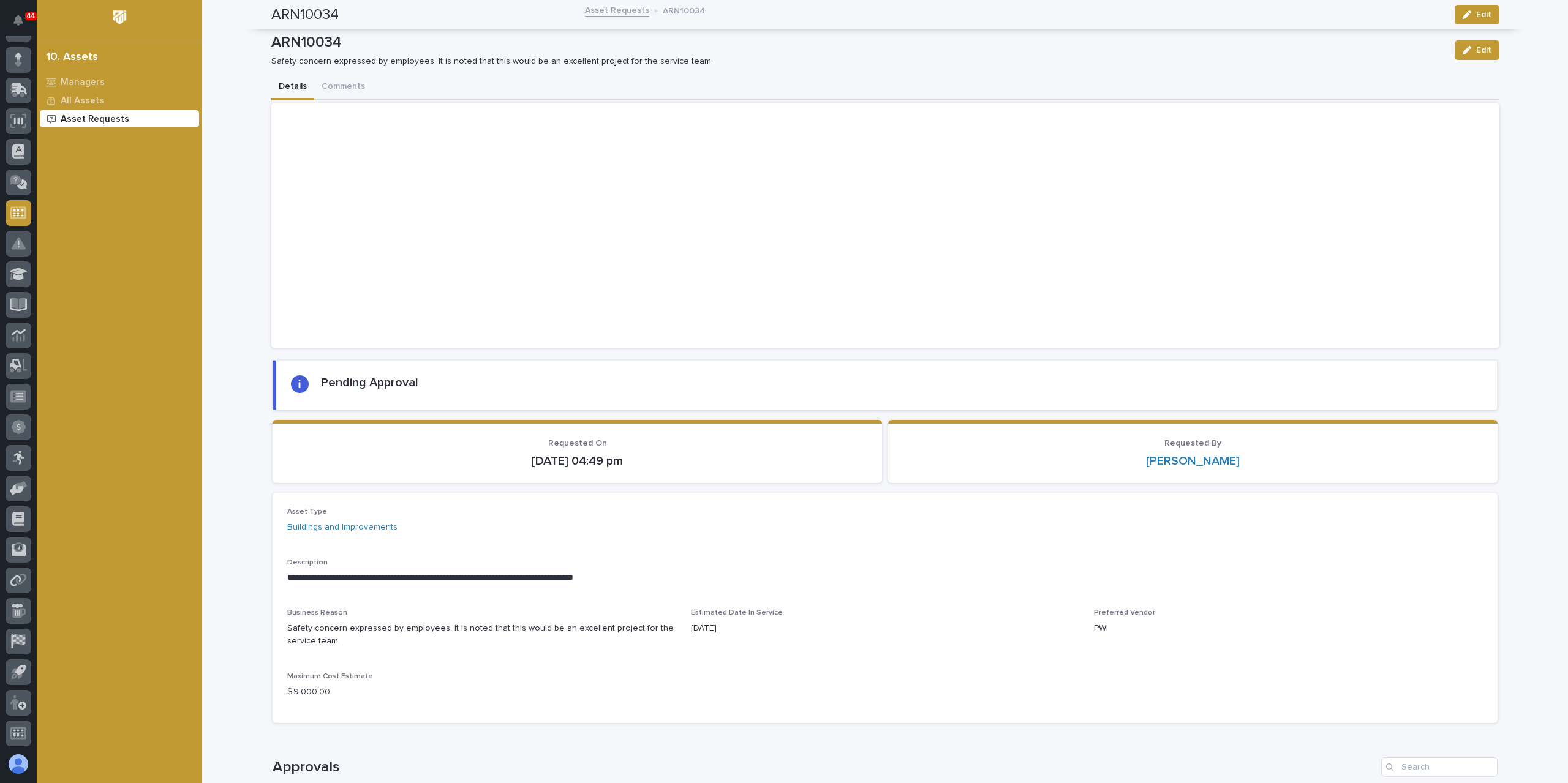
click at [502, 512] on p "Asset Type" at bounding box center [482, 512] width 389 height 9
click at [391, 205] on div at bounding box center [886, 225] width 1228 height 245
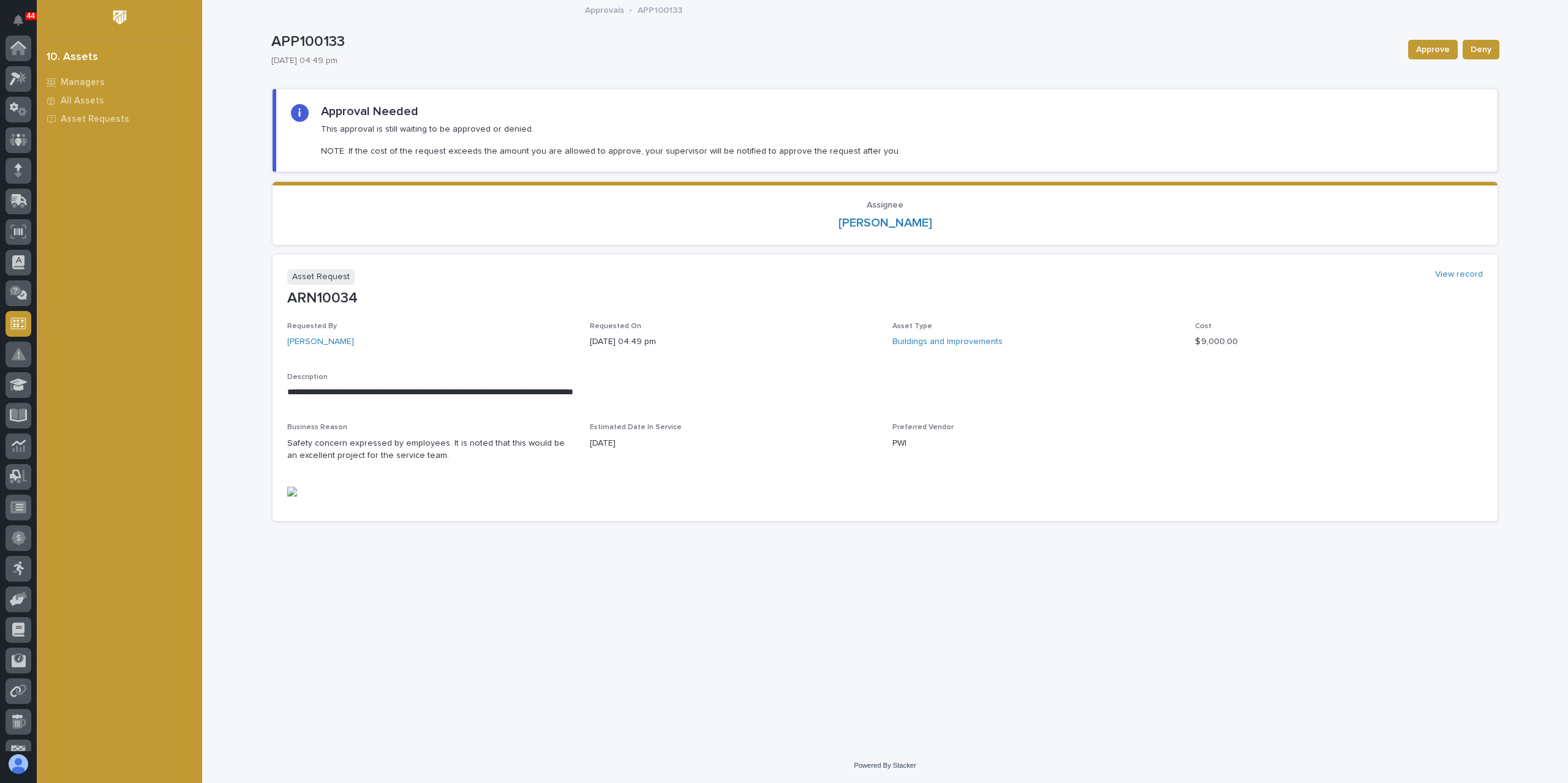
scroll to position [110, 0]
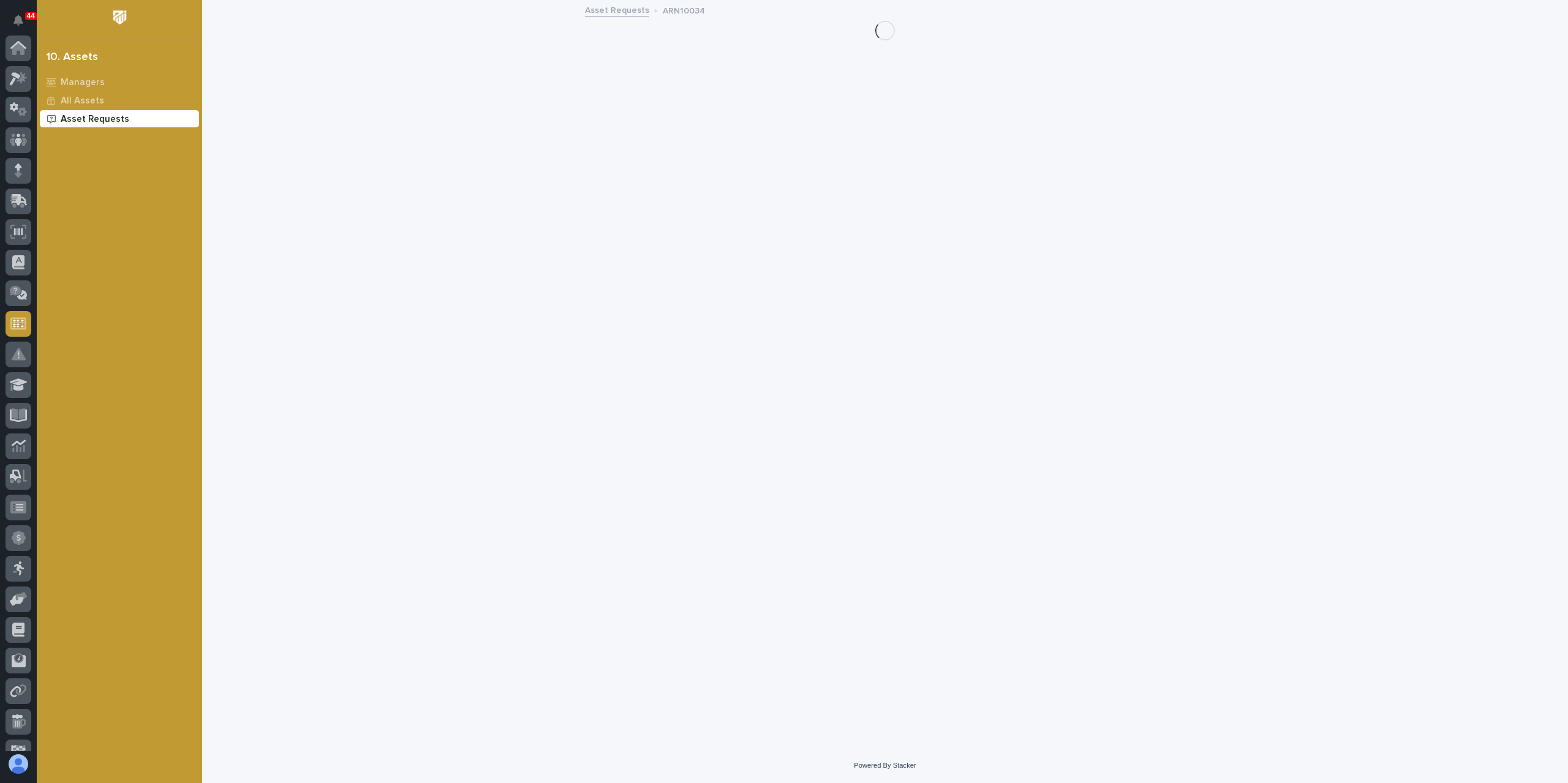
scroll to position [110, 0]
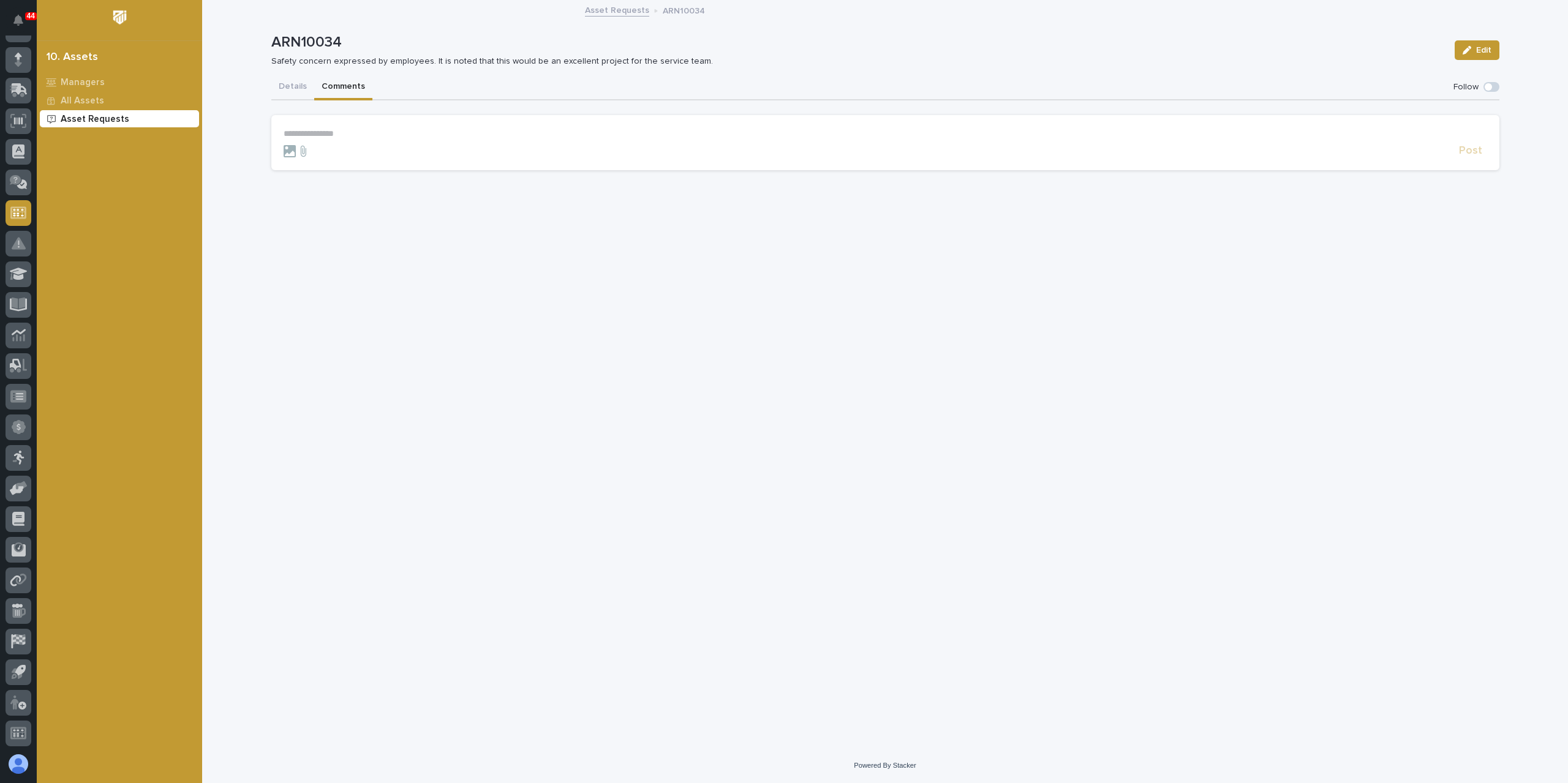
click at [340, 87] on button "Comments" at bounding box center [343, 88] width 58 height 26
click at [282, 76] on button "Details" at bounding box center [293, 88] width 43 height 26
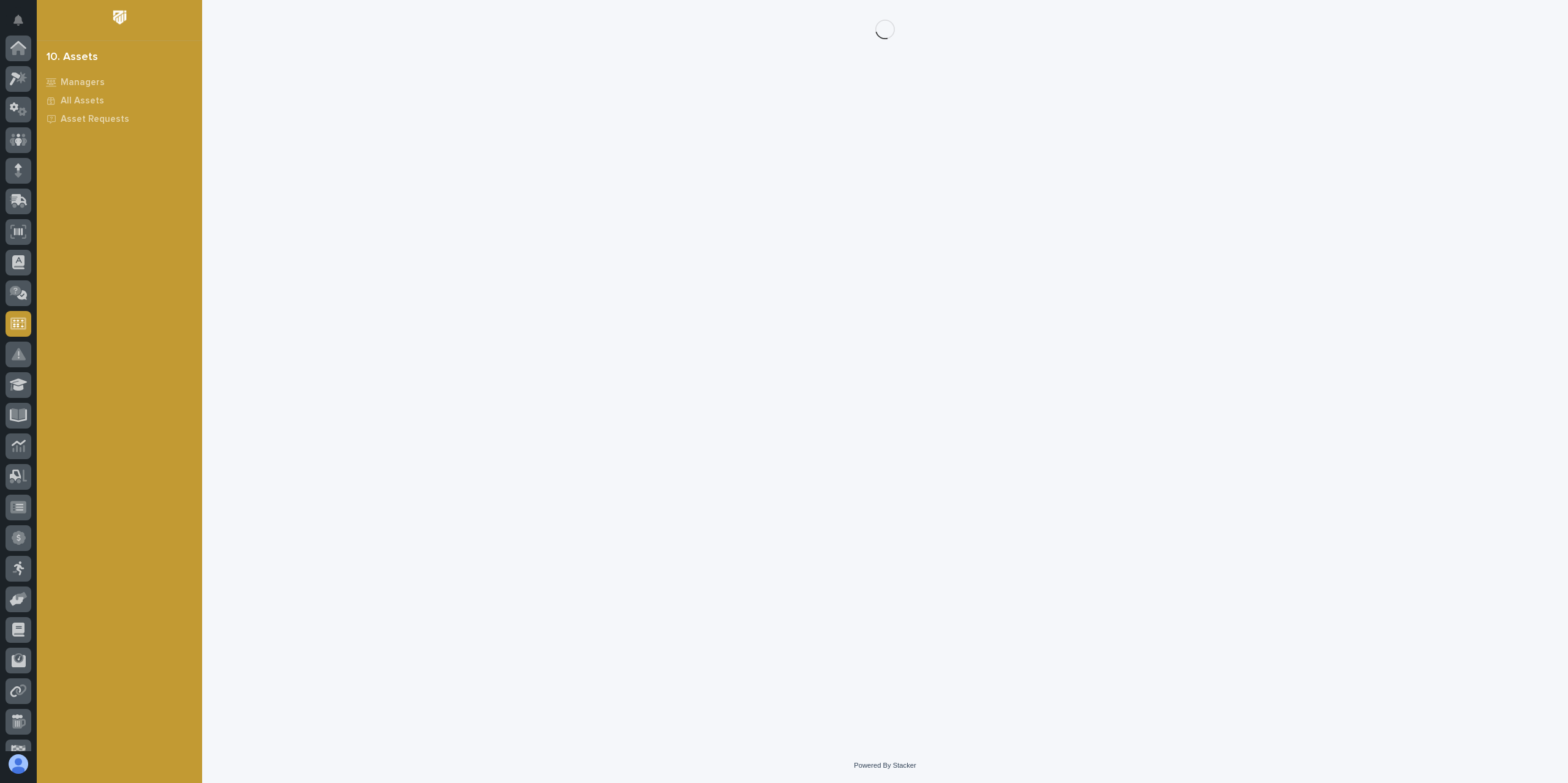
scroll to position [110, 0]
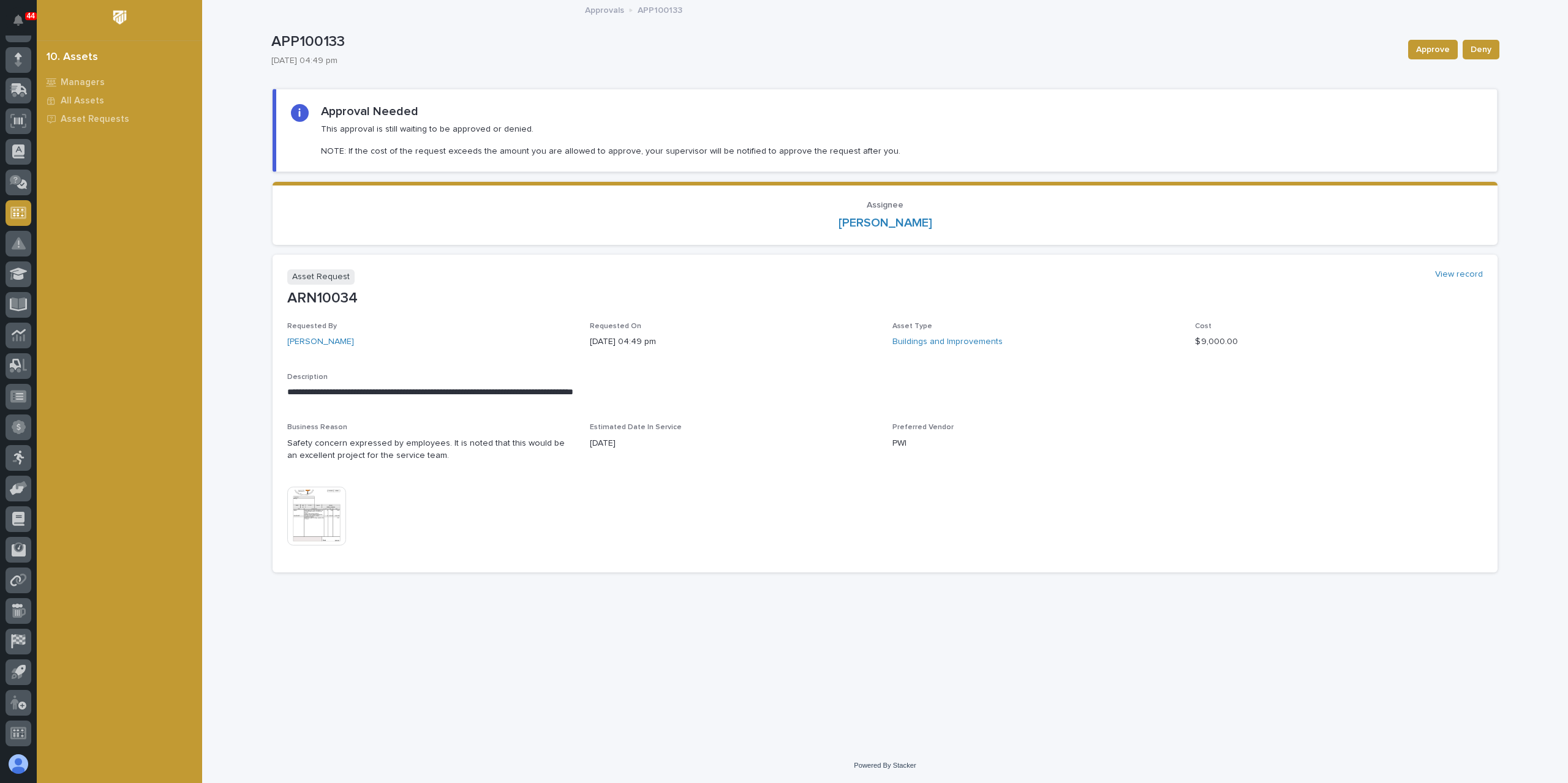
click at [315, 514] on img at bounding box center [317, 516] width 59 height 59
